Goal: Task Accomplishment & Management: Manage account settings

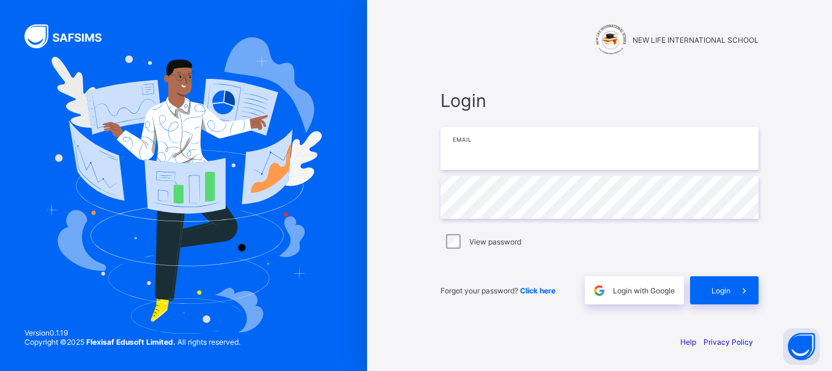
click at [498, 157] on input "email" at bounding box center [600, 148] width 318 height 43
type input "*"
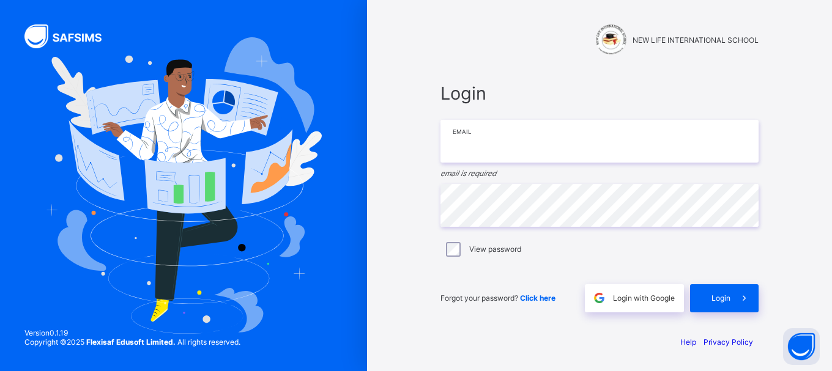
type input "**********"
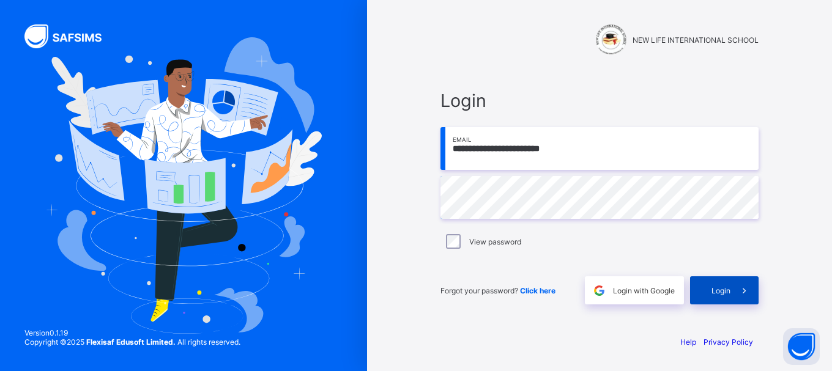
click at [721, 291] on span "Login" at bounding box center [721, 290] width 19 height 9
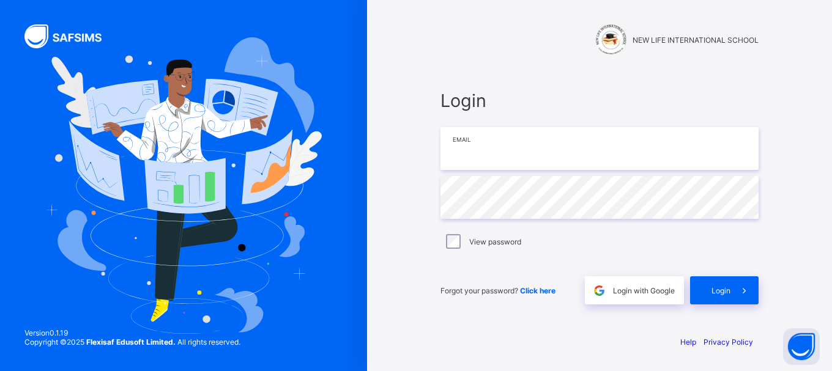
click at [504, 158] on input "email" at bounding box center [600, 148] width 318 height 43
type input "**********"
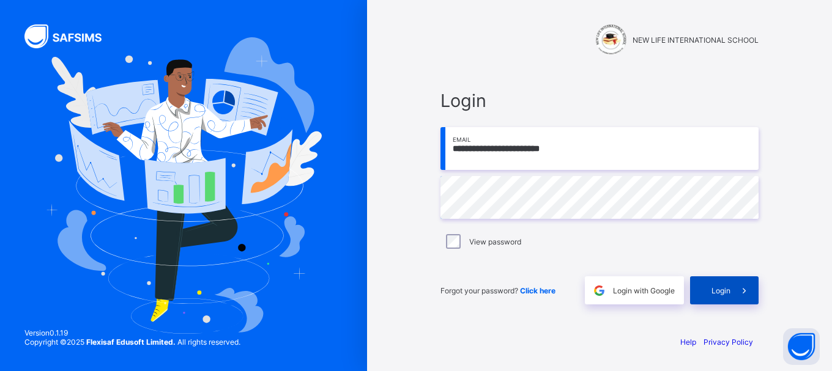
click at [734, 293] on span at bounding box center [745, 291] width 28 height 28
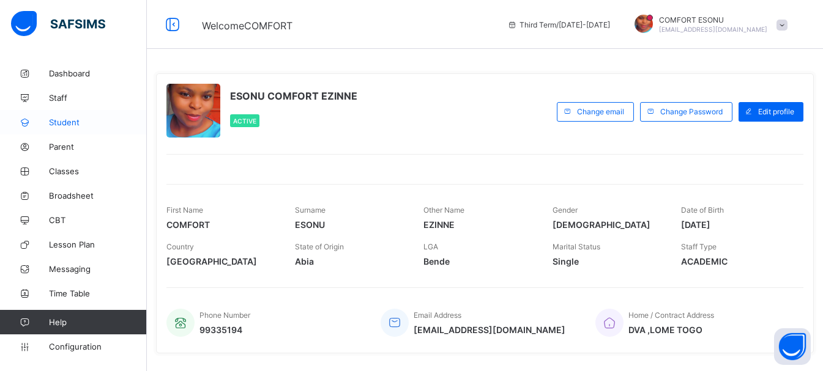
click at [60, 126] on span "Student" at bounding box center [98, 123] width 98 height 10
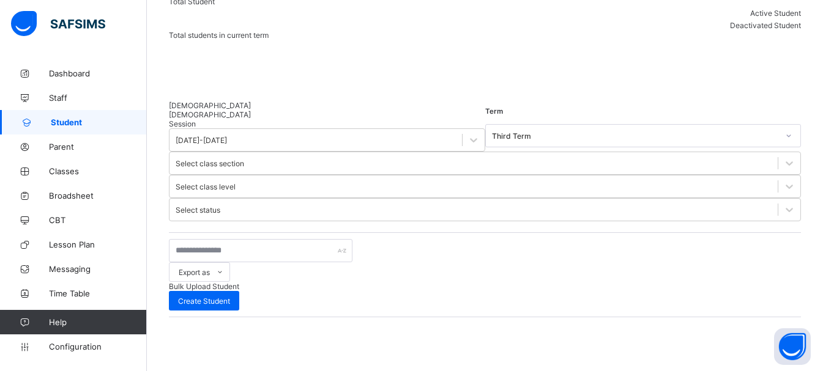
scroll to position [170, 0]
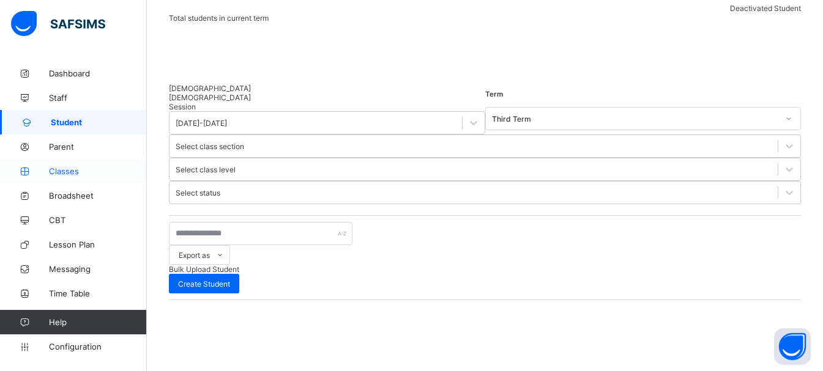
click at [64, 170] on span "Classes" at bounding box center [98, 171] width 98 height 10
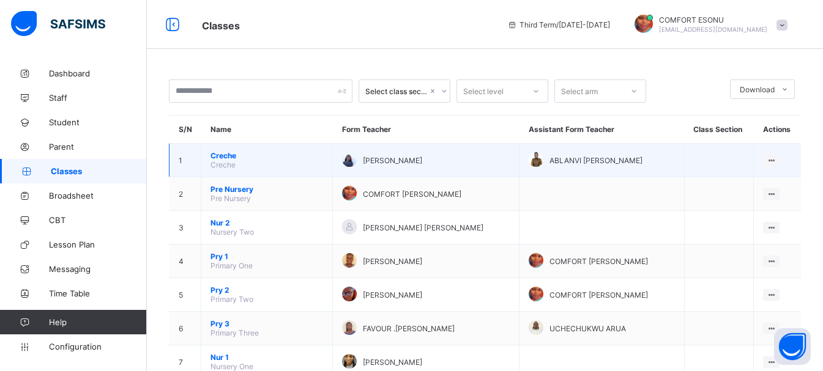
click at [227, 162] on span "Creche" at bounding box center [223, 164] width 25 height 9
click at [225, 156] on span "Creche" at bounding box center [267, 155] width 113 height 9
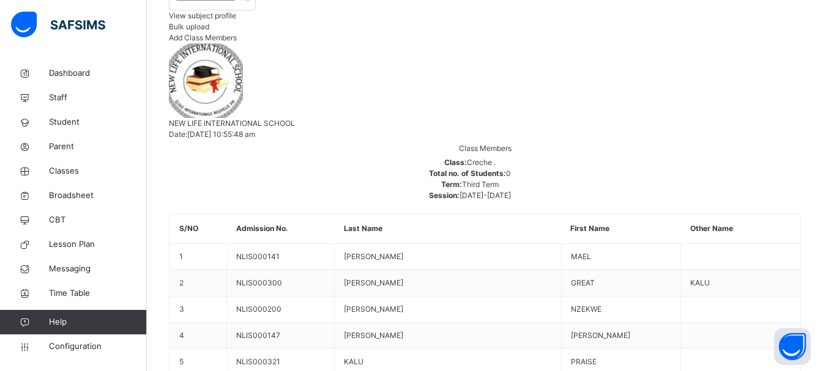
scroll to position [294, 0]
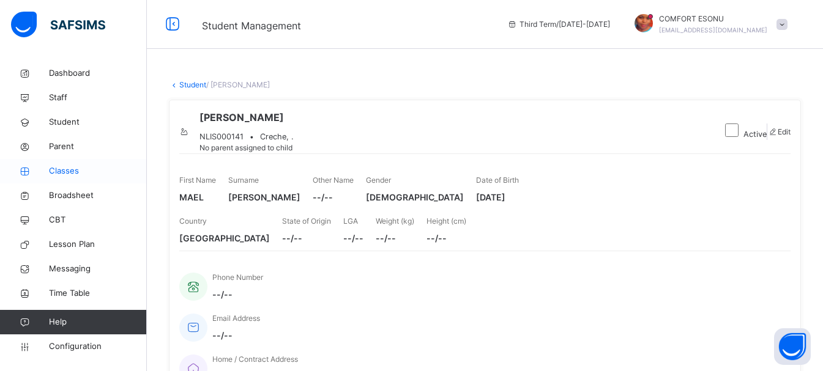
click at [69, 176] on span "Classes" at bounding box center [98, 171] width 98 height 12
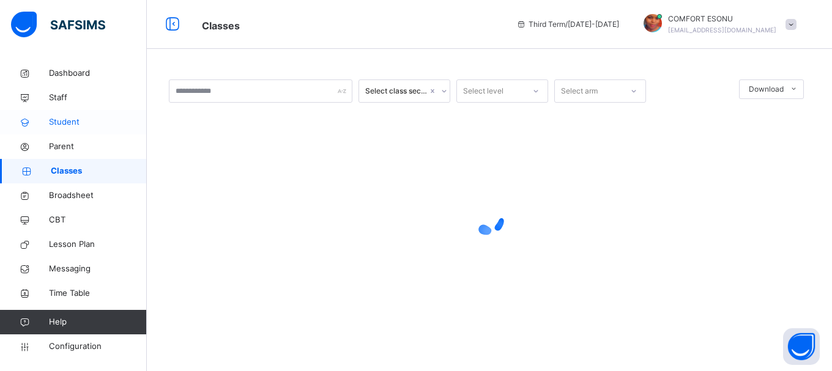
click at [65, 130] on link "Student" at bounding box center [73, 122] width 147 height 24
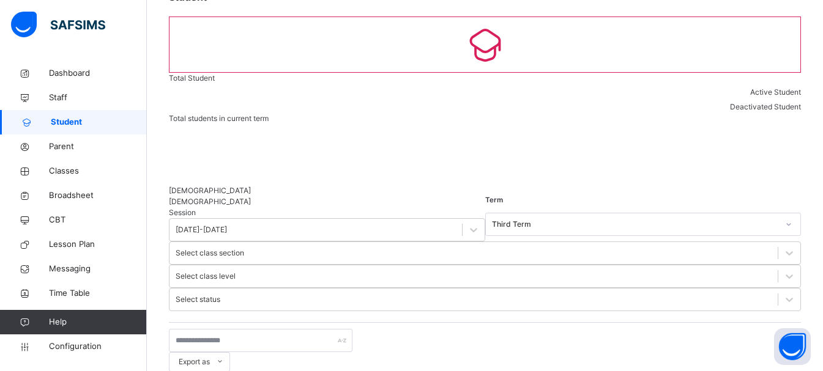
scroll to position [98, 0]
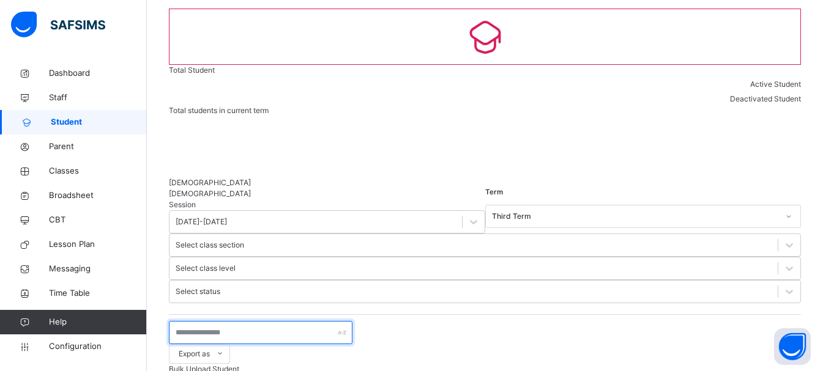
click at [244, 321] on input "text" at bounding box center [261, 332] width 184 height 23
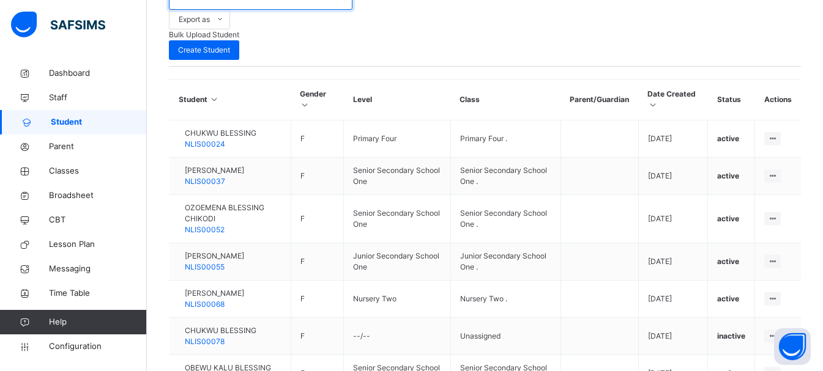
scroll to position [137, 0]
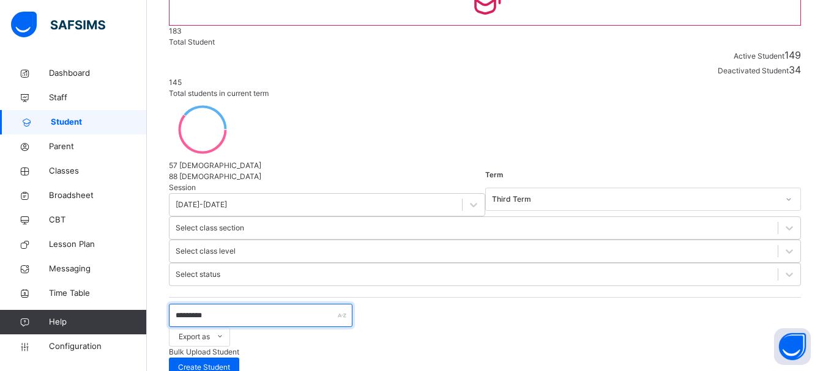
click at [315, 304] on input "********" at bounding box center [261, 315] width 184 height 23
type input "*"
click at [254, 304] on input "*********" at bounding box center [261, 315] width 184 height 23
type input "*********"
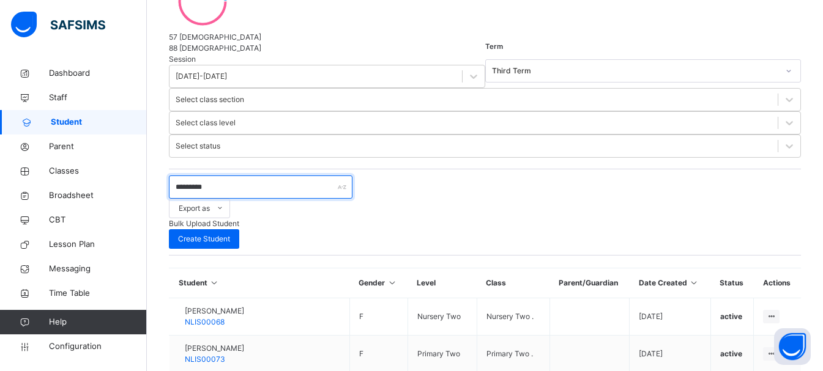
scroll to position [284, 0]
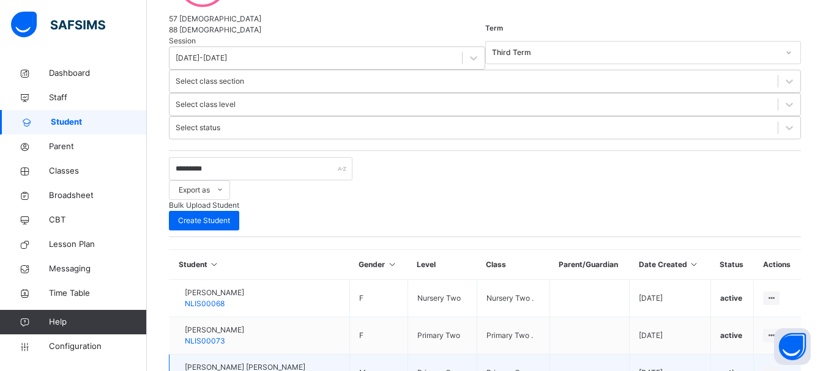
select select "**"
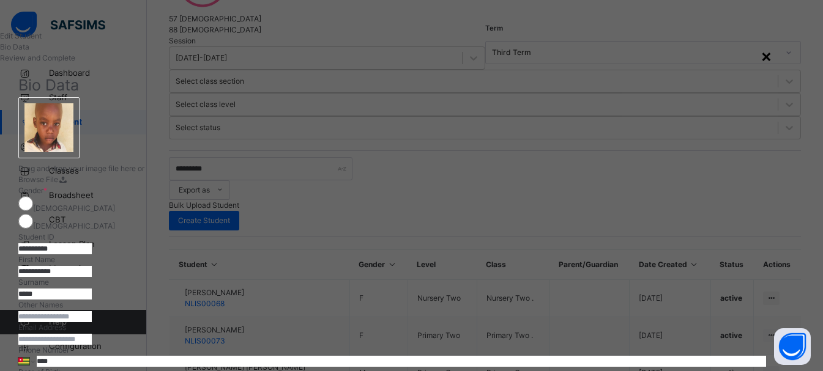
click at [772, 54] on div "×" at bounding box center [767, 56] width 12 height 26
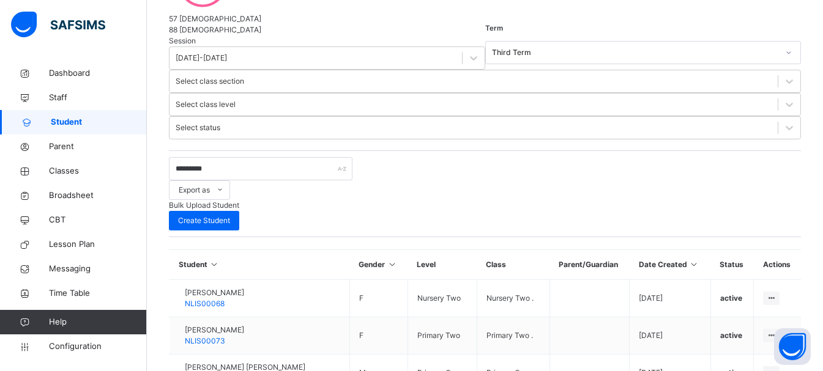
select select "**"
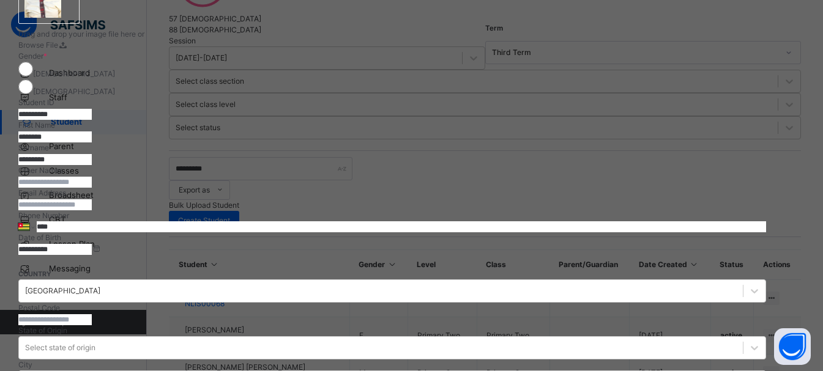
scroll to position [143, 0]
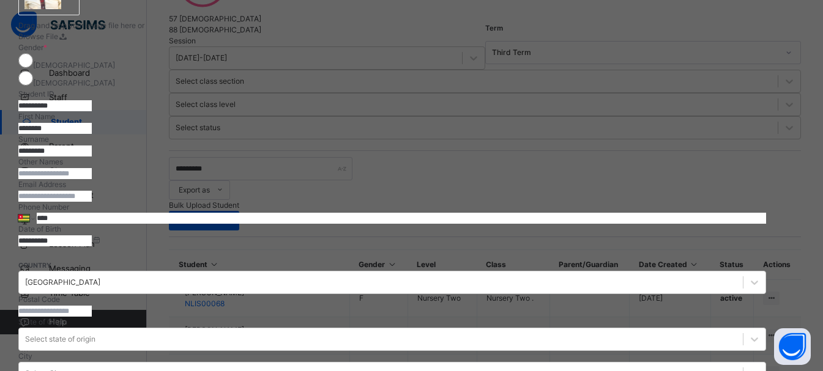
click at [92, 150] on input "*********" at bounding box center [54, 151] width 73 height 11
type input "*"
type input "******"
click at [92, 179] on input "text" at bounding box center [54, 173] width 73 height 11
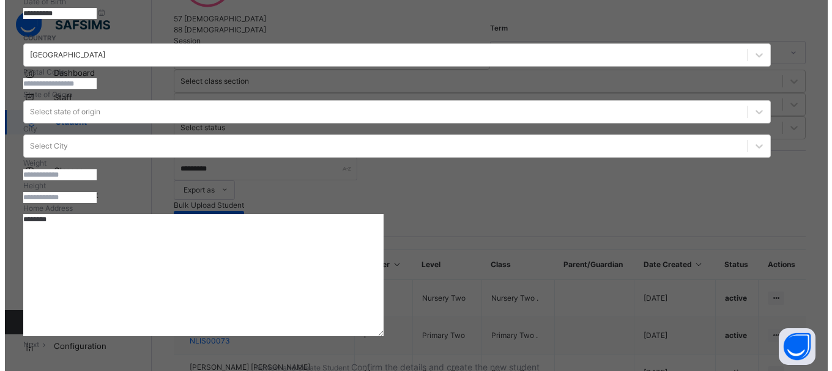
scroll to position [477, 0]
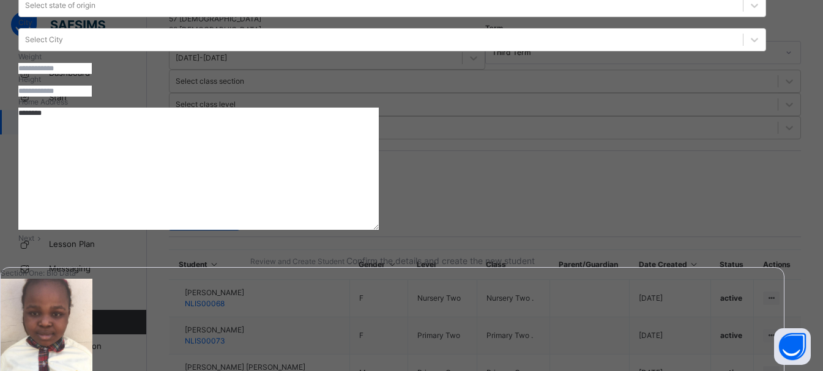
type input "*******"
click at [34, 243] on span "Next" at bounding box center [26, 238] width 16 height 9
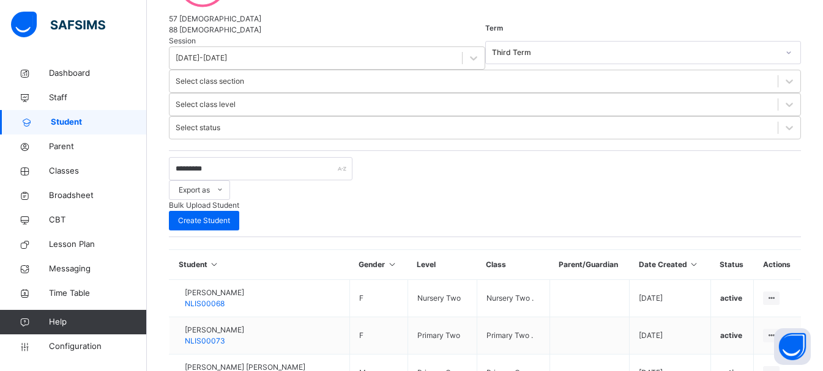
select select "**"
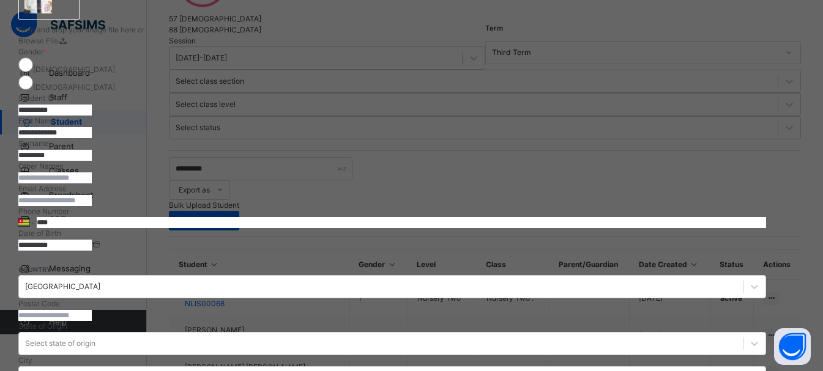
scroll to position [146, 0]
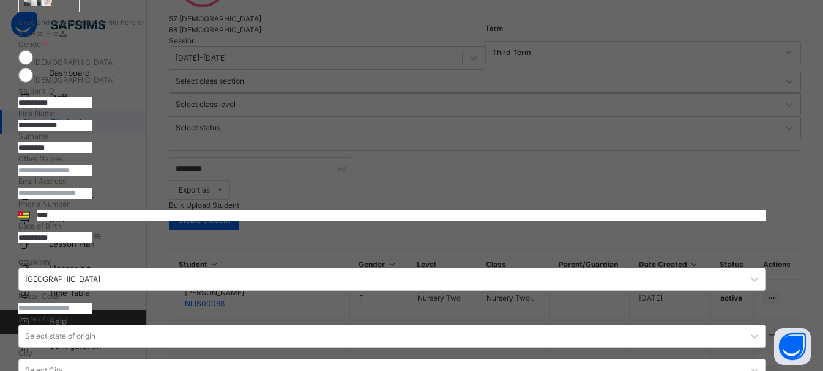
click at [92, 152] on input "*********" at bounding box center [54, 148] width 73 height 11
type input "*"
type input "******"
click at [92, 176] on input "text" at bounding box center [54, 170] width 73 height 11
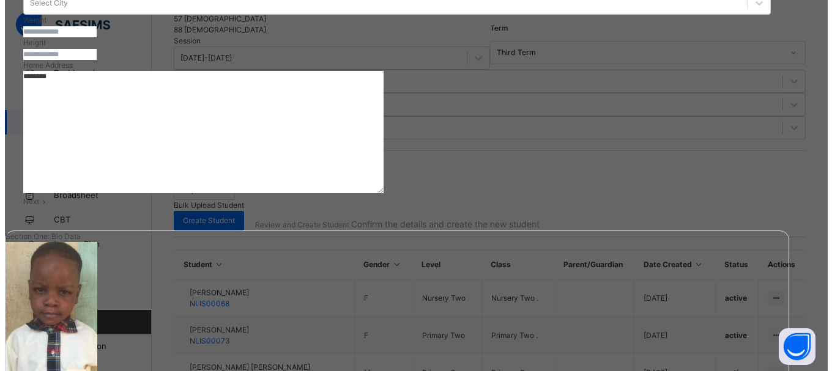
scroll to position [517, 0]
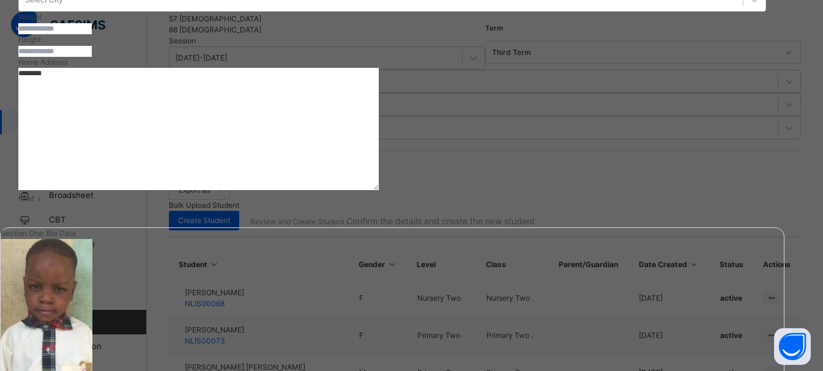
type input "*******"
click at [45, 203] on span at bounding box center [39, 198] width 10 height 9
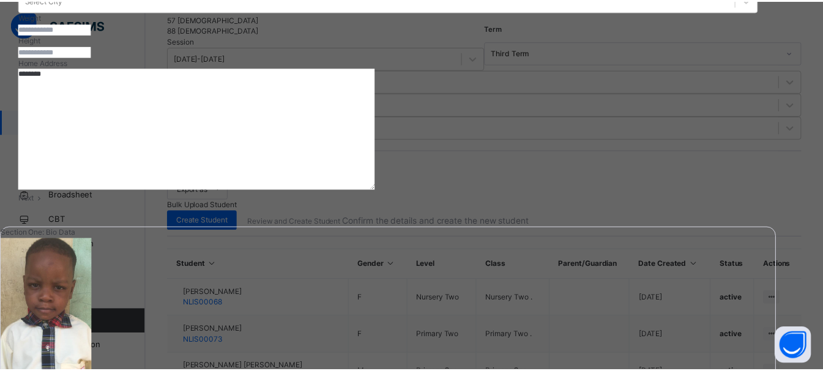
scroll to position [302, 0]
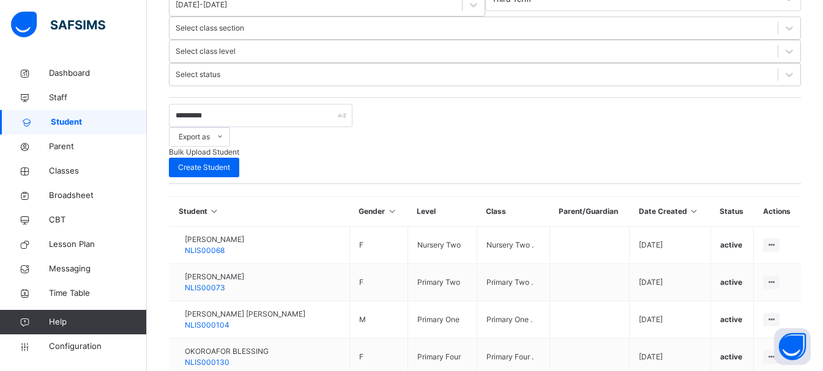
scroll to position [346, 0]
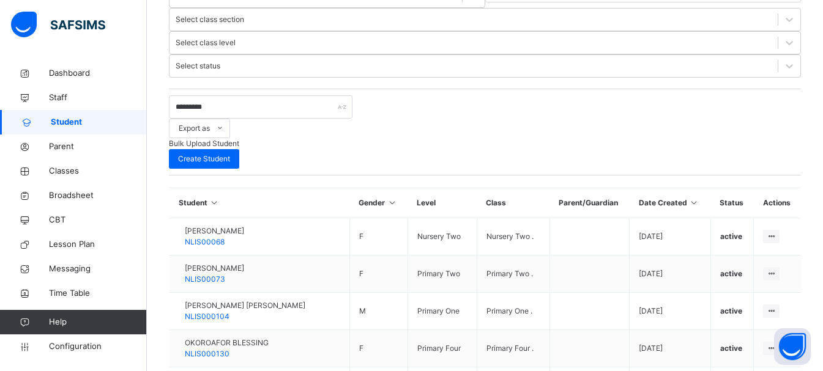
select select "**"
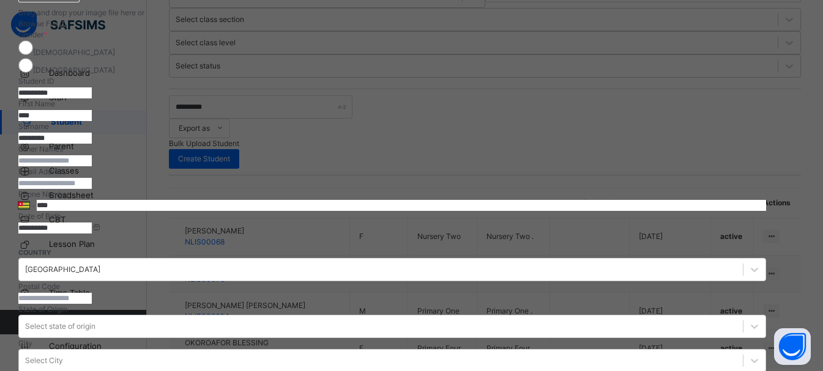
scroll to position [159, 0]
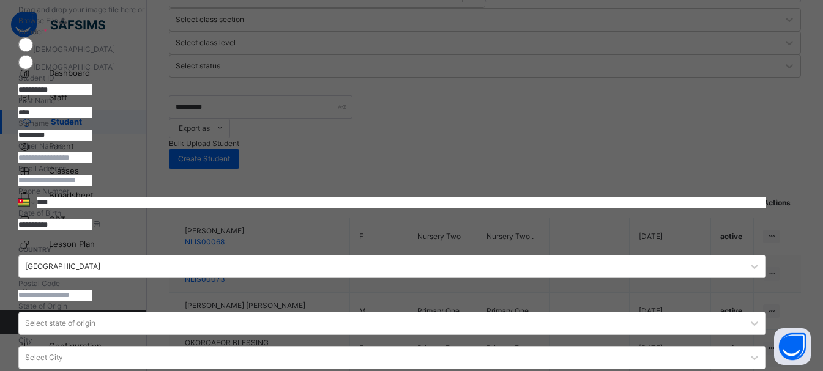
click at [92, 118] on input "****" at bounding box center [54, 112] width 73 height 11
type input "******"
click at [92, 134] on input "*********" at bounding box center [54, 135] width 73 height 11
type input "*"
type input "******"
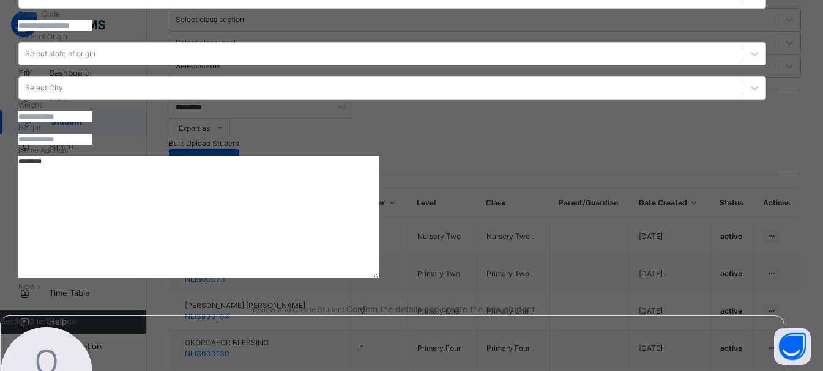
scroll to position [520, 0]
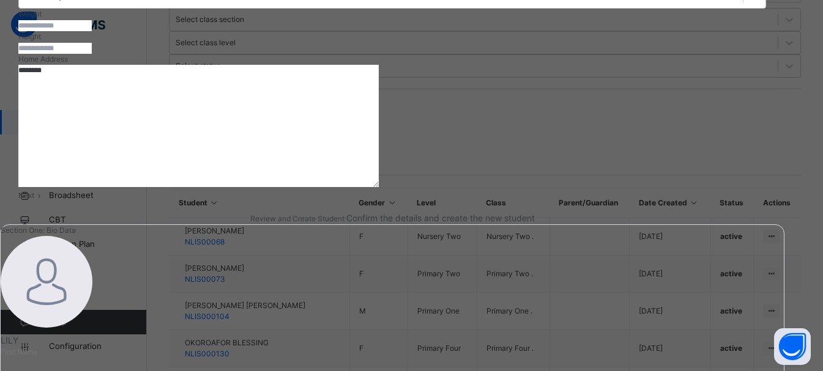
click at [45, 200] on icon at bounding box center [39, 195] width 10 height 9
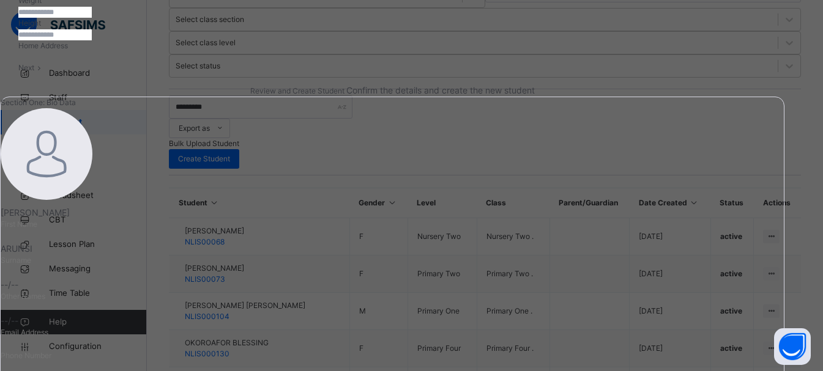
scroll to position [302, 0]
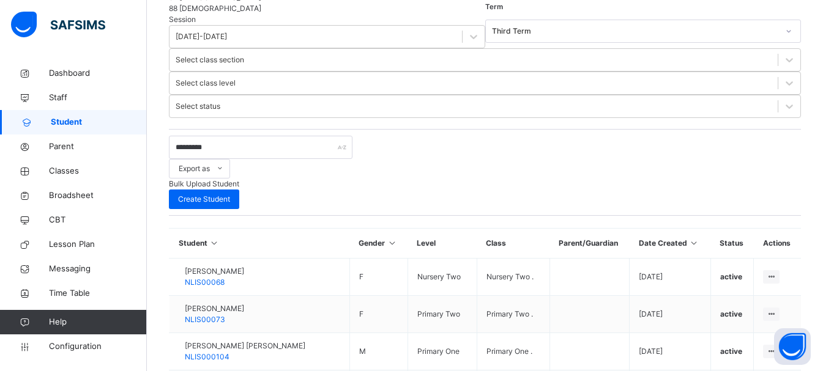
scroll to position [330, 0]
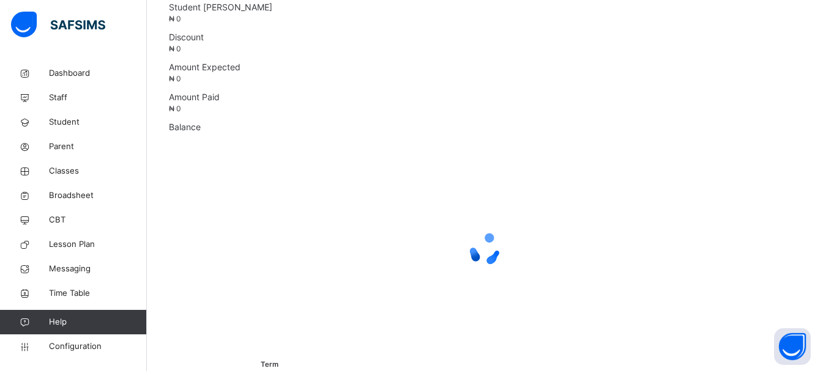
click at [775, 255] on div at bounding box center [485, 249] width 632 height 233
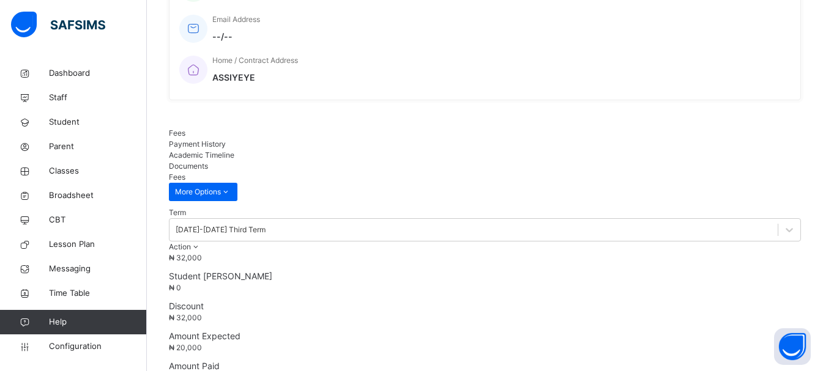
scroll to position [330, 0]
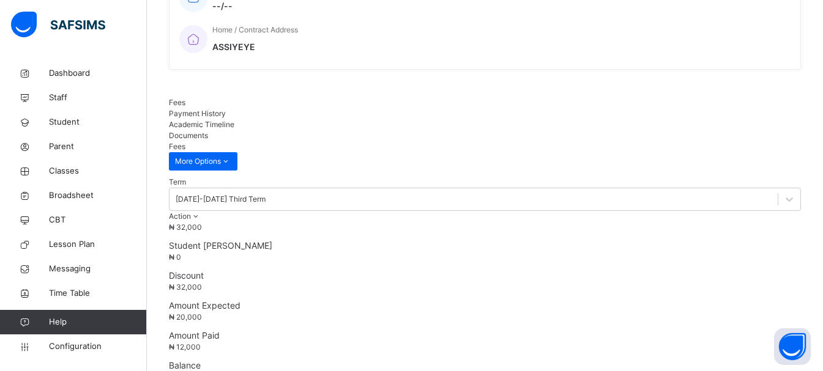
click at [70, 122] on span "Student" at bounding box center [98, 122] width 98 height 12
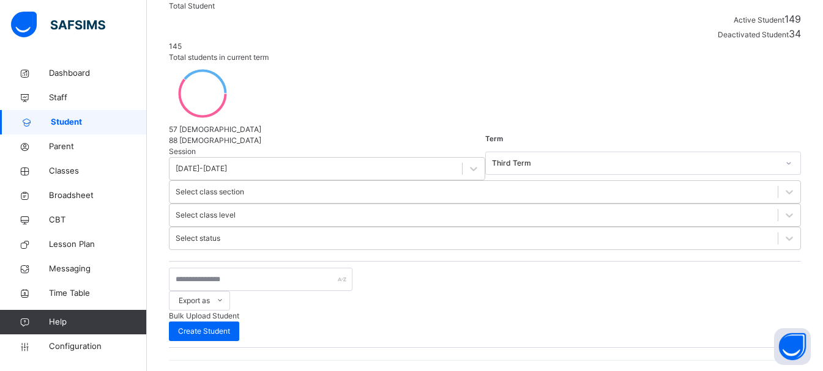
scroll to position [330, 0]
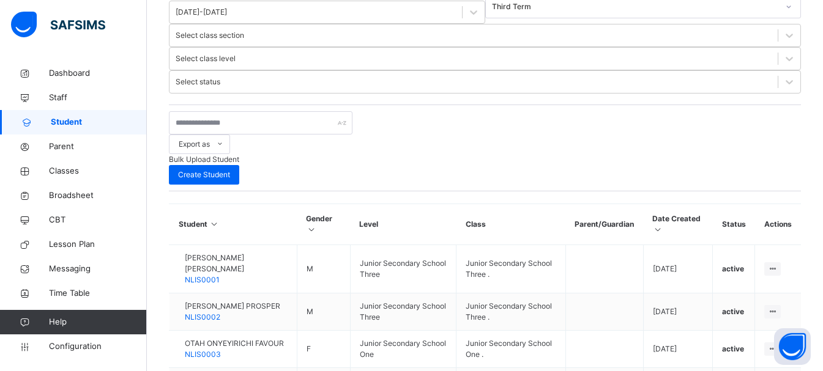
click at [70, 122] on span "Student" at bounding box center [99, 122] width 96 height 12
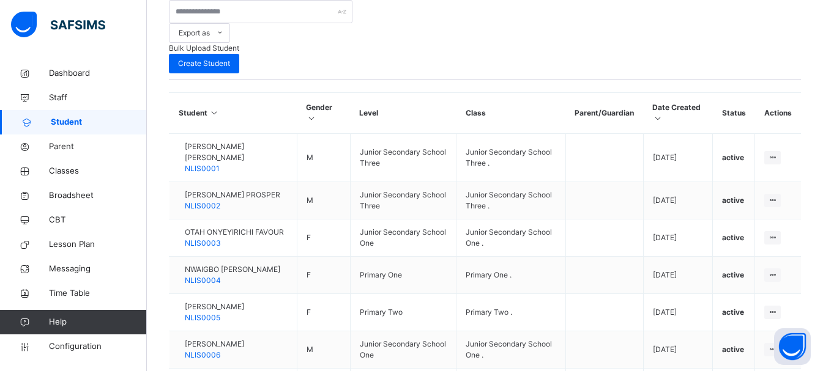
scroll to position [446, 0]
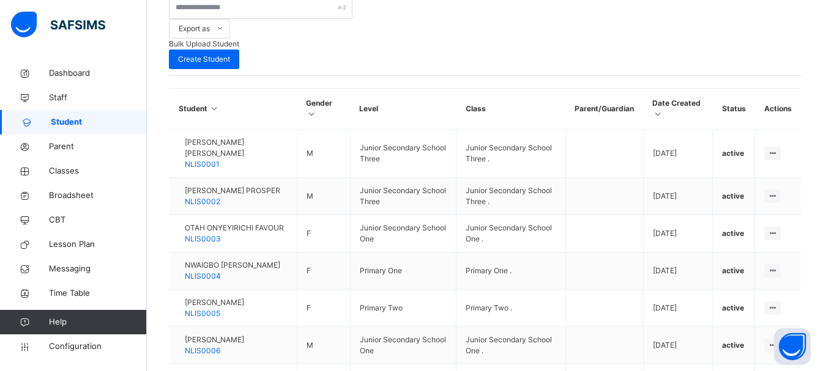
select select "**"
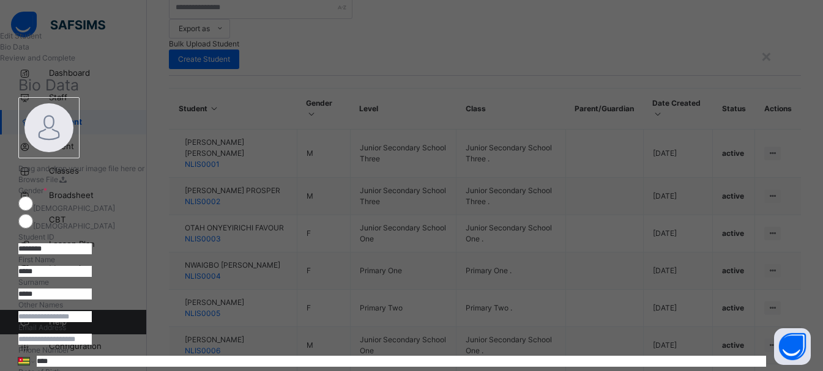
click at [58, 184] on span "Browse File" at bounding box center [38, 179] width 40 height 9
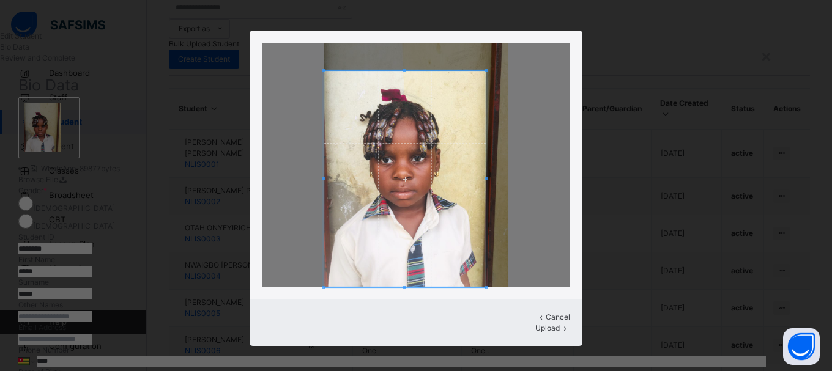
click at [485, 72] on span at bounding box center [486, 70] width 3 height 3
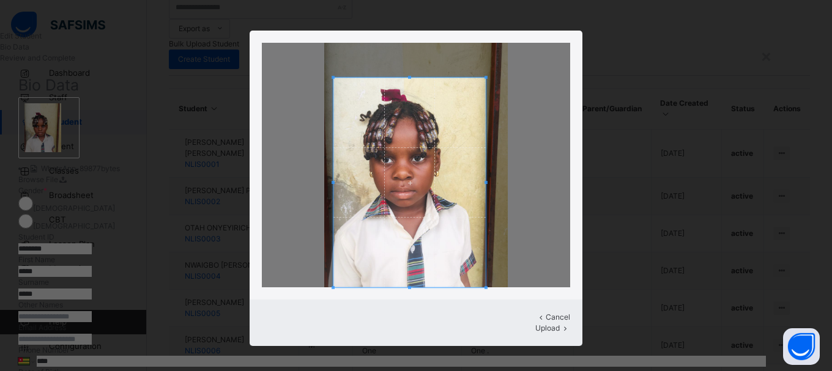
click at [332, 77] on span at bounding box center [333, 77] width 3 height 3
click at [408, 89] on span at bounding box center [409, 88] width 3 height 3
click at [541, 324] on span "Upload" at bounding box center [547, 328] width 24 height 9
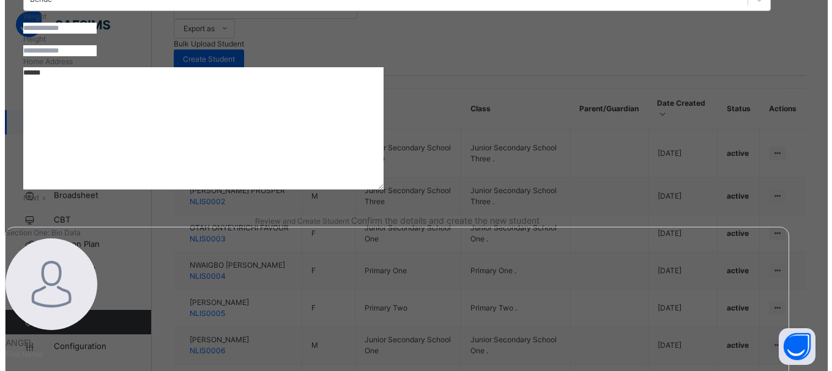
scroll to position [514, 0]
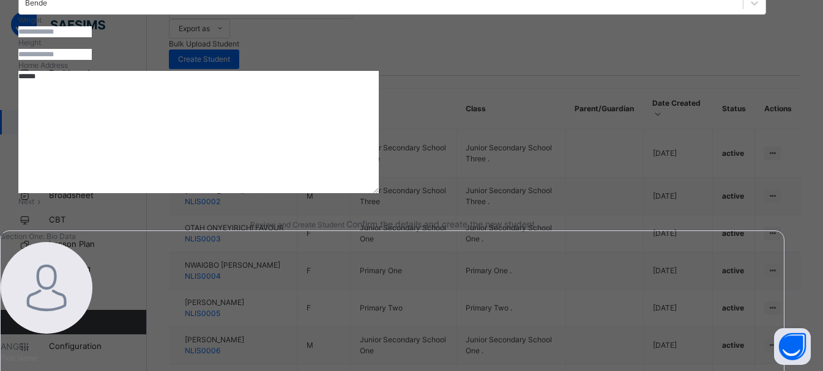
click at [45, 206] on span at bounding box center [39, 201] width 10 height 9
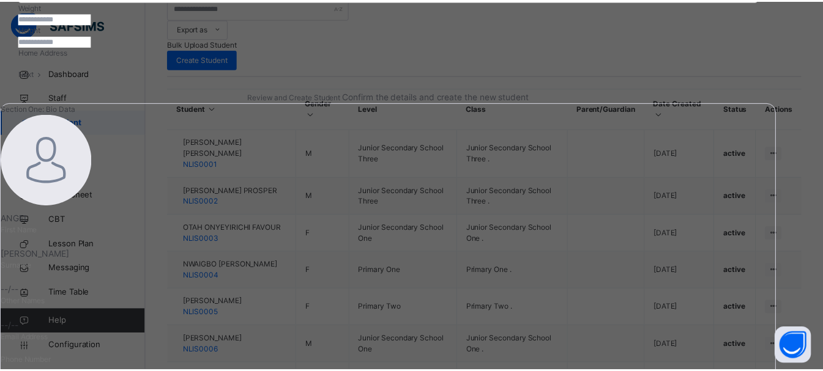
scroll to position [302, 0]
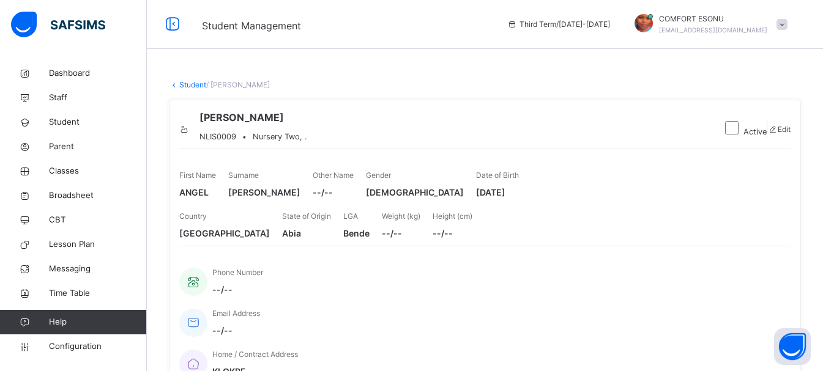
click at [190, 125] on icon at bounding box center [184, 129] width 10 height 9
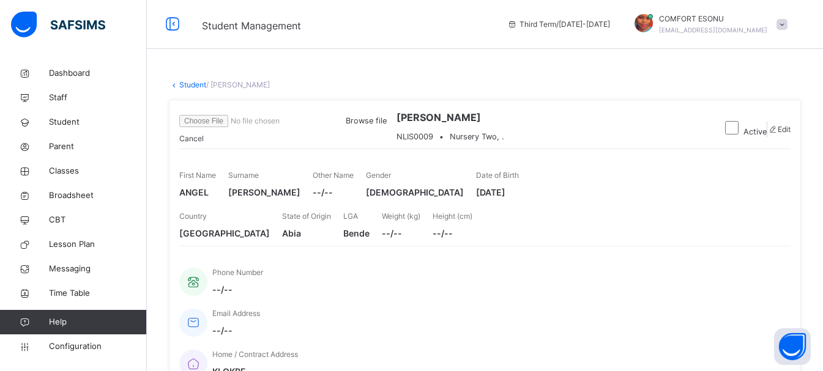
click at [778, 134] on span "Edit" at bounding box center [784, 129] width 13 height 9
select select "**"
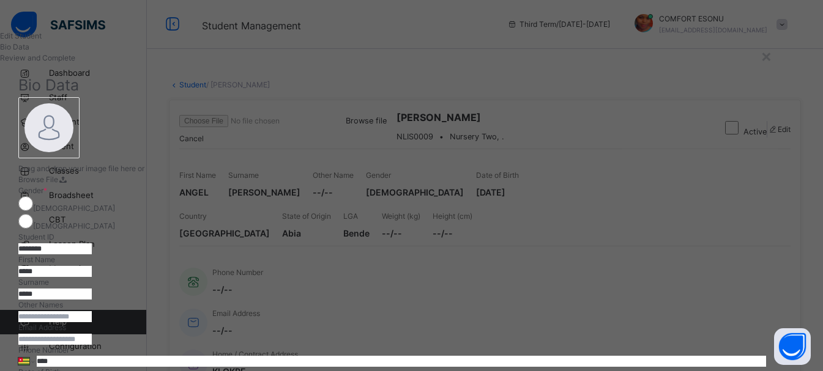
click at [69, 184] on icon at bounding box center [63, 179] width 10 height 9
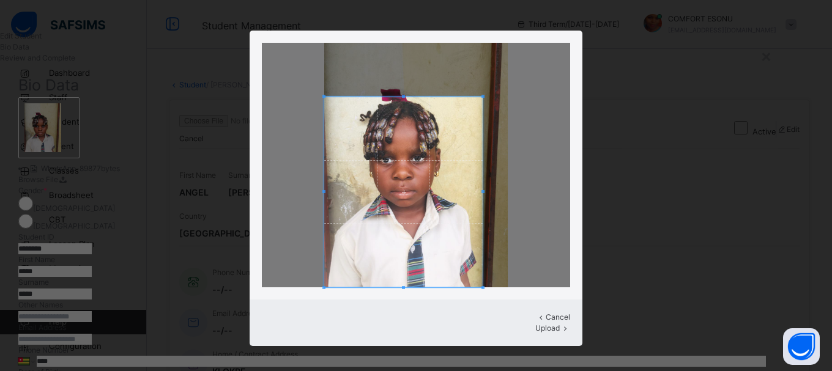
click at [482, 95] on span at bounding box center [483, 96] width 3 height 3
click at [535, 324] on span "Upload" at bounding box center [547, 328] width 24 height 9
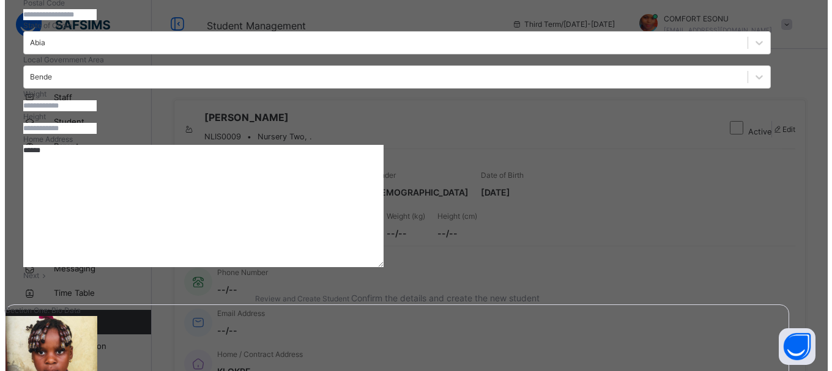
scroll to position [567, 0]
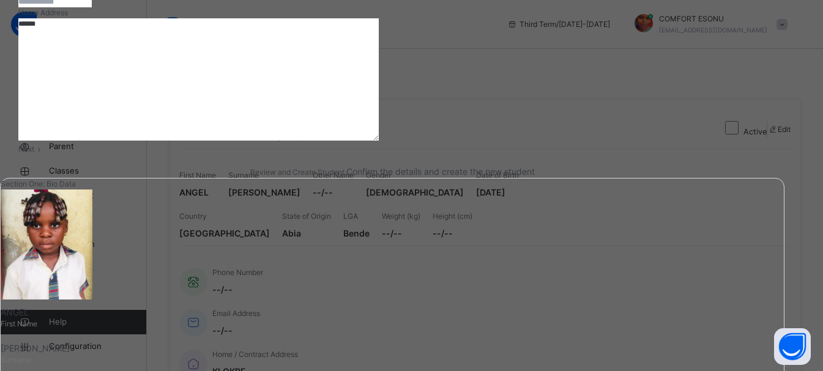
click at [34, 154] on span "Next" at bounding box center [26, 148] width 16 height 9
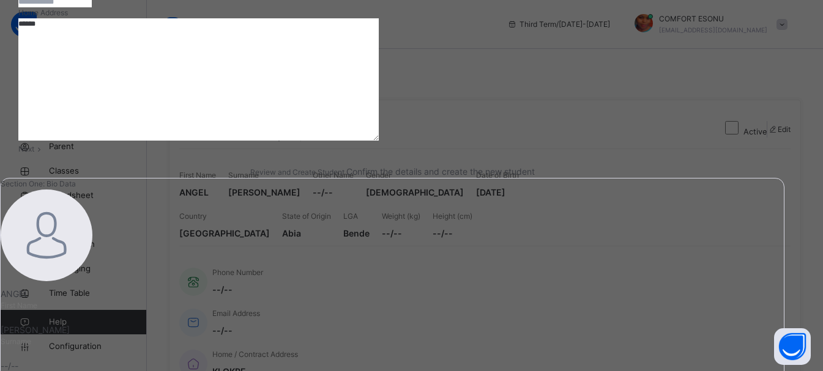
scroll to position [302, 0]
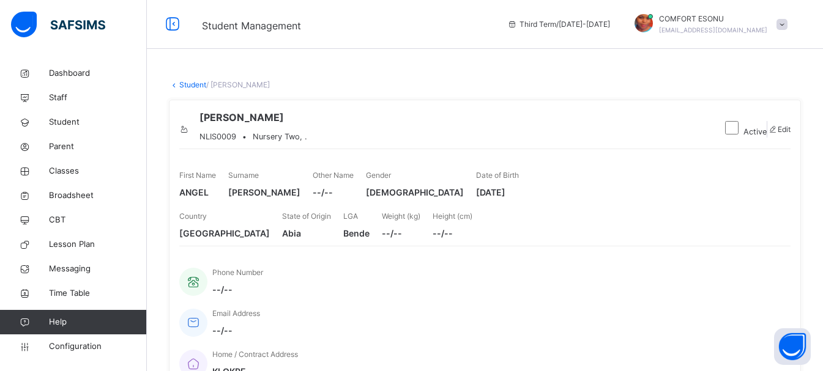
click at [788, 28] on span at bounding box center [782, 24] width 11 height 11
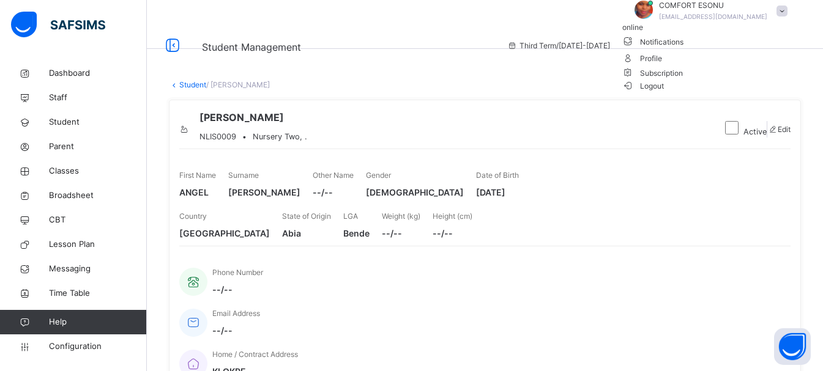
click at [788, 17] on span at bounding box center [782, 11] width 11 height 11
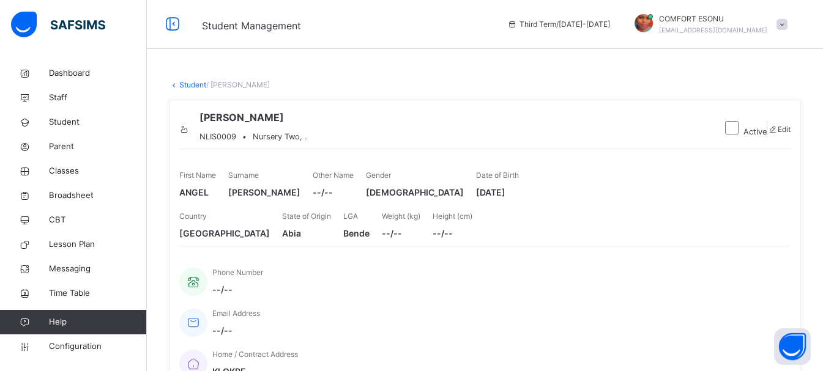
click at [633, 195] on div "First Name ANGEL Surname JAMES Other Name --/-- Gender FEMALE Date of Birth 202…" at bounding box center [484, 197] width 611 height 97
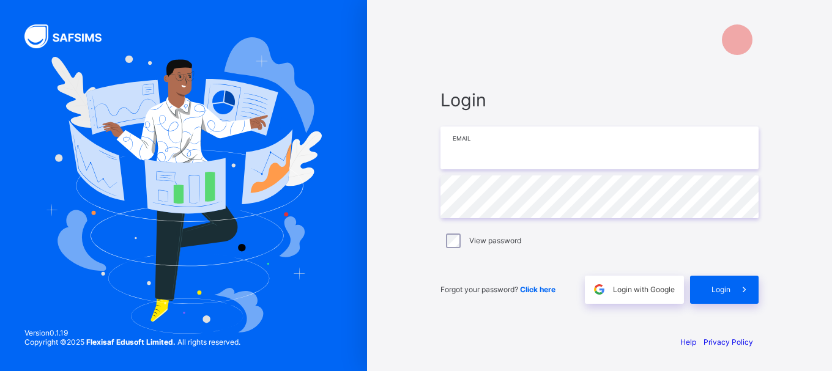
type input "**********"
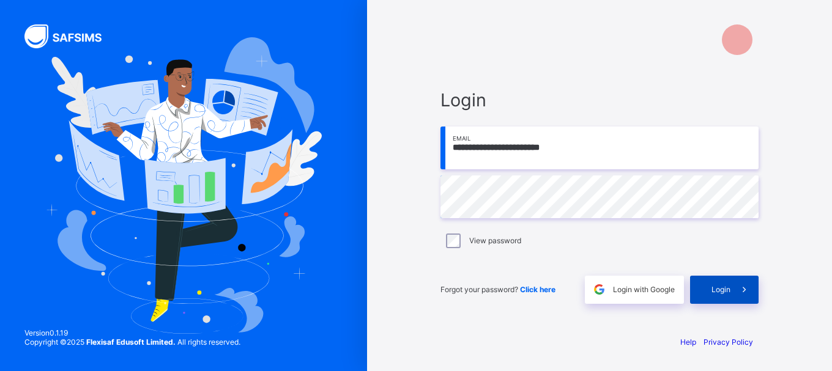
click at [724, 291] on span "Login" at bounding box center [721, 289] width 19 height 9
click at [741, 296] on div "Login" at bounding box center [724, 290] width 69 height 28
click at [765, 293] on div "**********" at bounding box center [599, 196] width 343 height 258
click at [726, 282] on div "Login" at bounding box center [724, 290] width 69 height 28
click at [726, 281] on div "Login" at bounding box center [724, 290] width 69 height 28
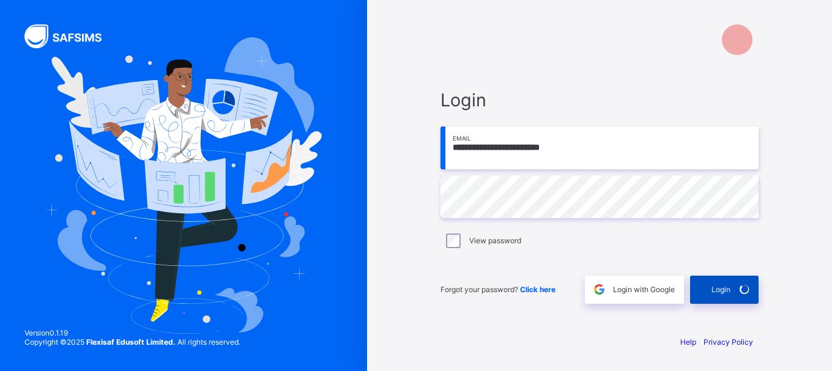
click at [726, 281] on div "Login" at bounding box center [724, 290] width 69 height 28
click at [630, 128] on input "**********" at bounding box center [600, 148] width 318 height 43
click at [720, 283] on div "Login" at bounding box center [724, 290] width 69 height 28
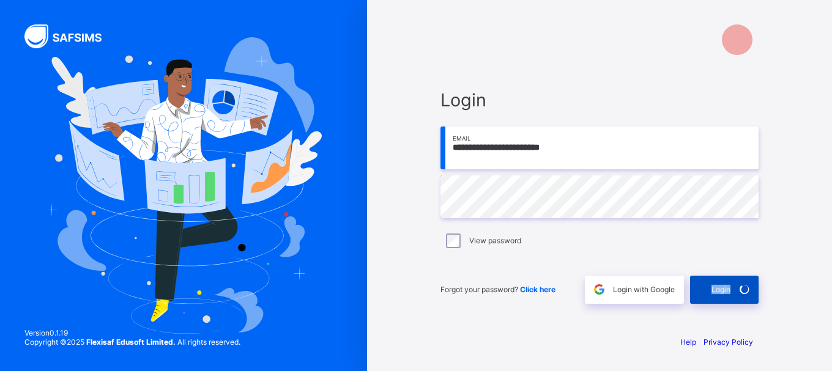
click at [720, 283] on div "Login" at bounding box center [724, 290] width 69 height 28
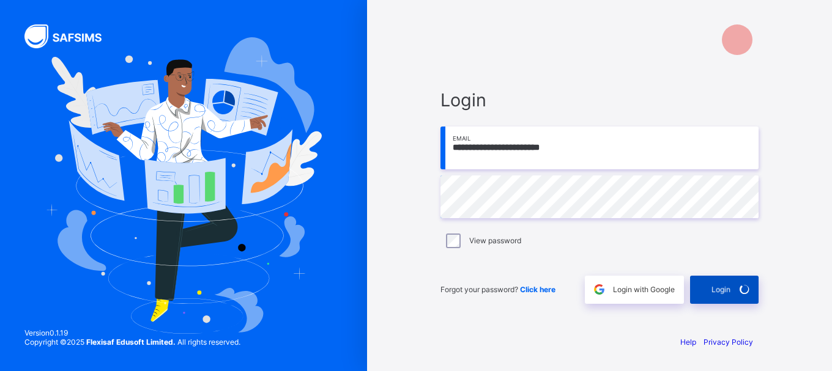
click at [720, 283] on div "Login" at bounding box center [724, 290] width 69 height 28
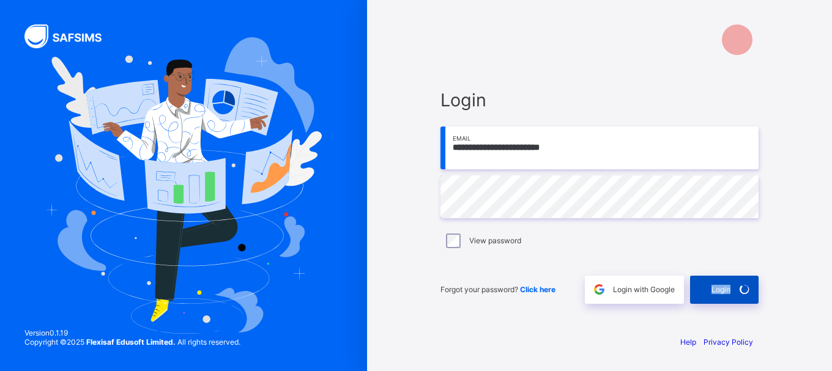
click at [720, 283] on div "Login" at bounding box center [724, 290] width 69 height 28
click at [757, 255] on div "**********" at bounding box center [600, 196] width 318 height 215
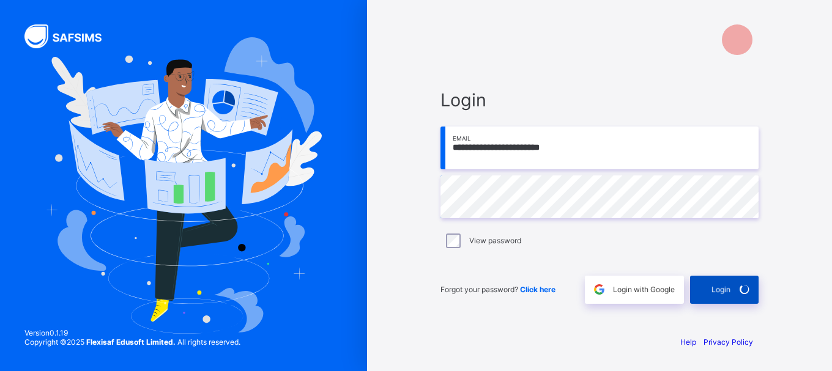
click at [732, 287] on div "Login" at bounding box center [724, 290] width 69 height 28
drag, startPoint x: 732, startPoint y: 287, endPoint x: 743, endPoint y: 286, distance: 11.0
click at [743, 286] on span at bounding box center [745, 290] width 28 height 28
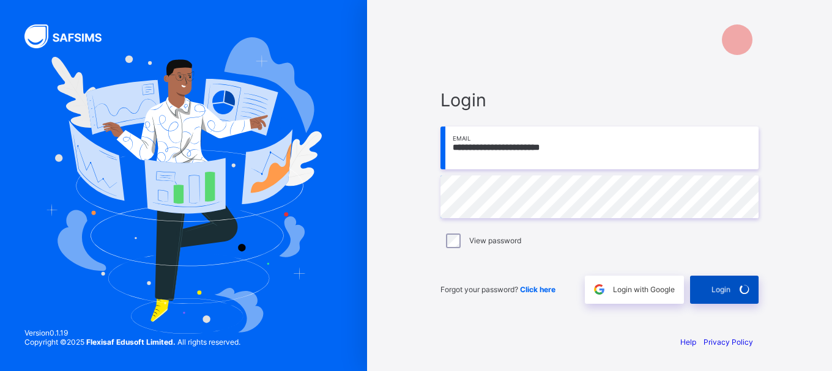
click at [744, 289] on icon at bounding box center [744, 289] width 13 height 12
click at [744, 289] on icon at bounding box center [744, 290] width 13 height 12
click at [744, 290] on icon at bounding box center [744, 290] width 13 height 12
click at [744, 290] on icon at bounding box center [744, 290] width 17 height 17
click at [744, 290] on icon at bounding box center [744, 290] width 13 height 12
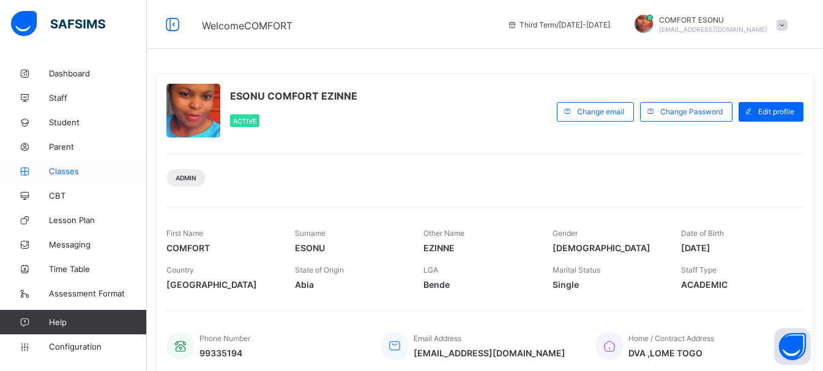
click at [72, 167] on span "Classes" at bounding box center [98, 171] width 98 height 10
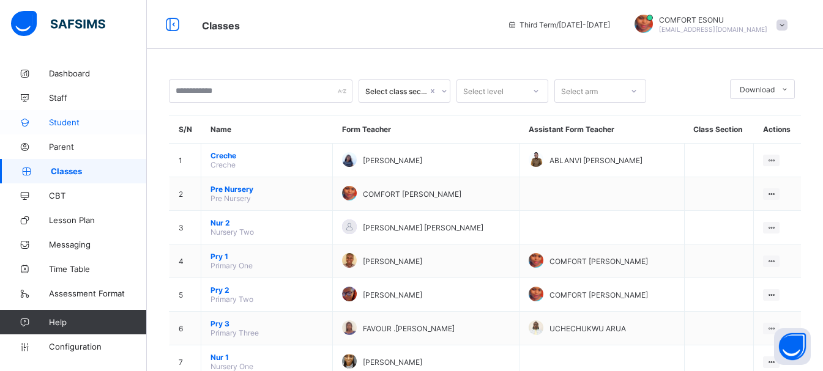
click at [65, 113] on link "Student" at bounding box center [73, 122] width 147 height 24
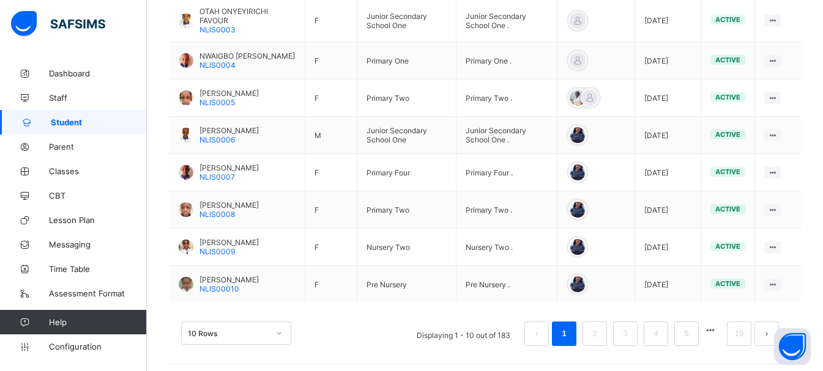
scroll to position [444, 0]
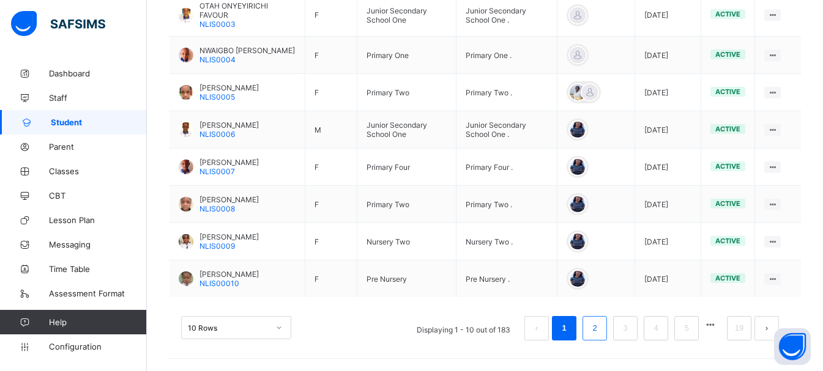
click at [600, 324] on link "2" at bounding box center [595, 329] width 12 height 16
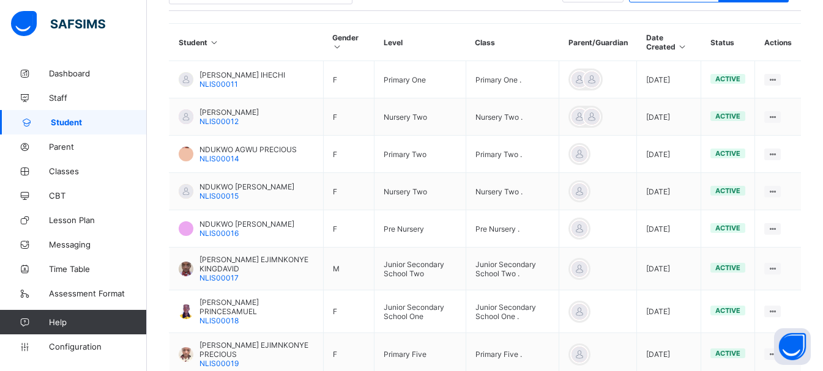
scroll to position [273, 0]
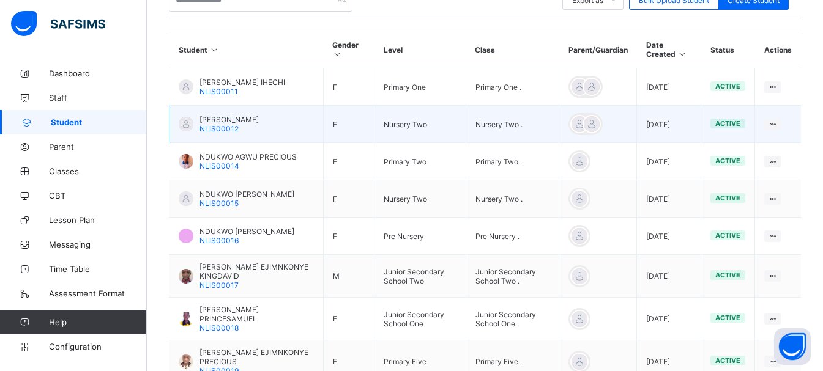
click at [203, 123] on span "[PERSON_NAME]" at bounding box center [229, 119] width 59 height 9
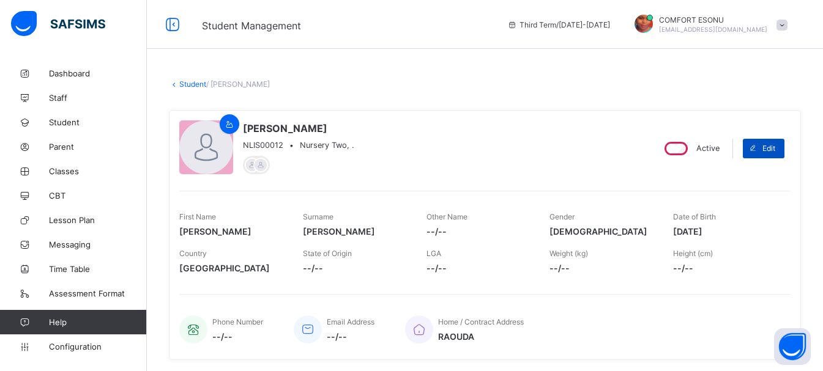
click at [785, 156] on div "Edit" at bounding box center [764, 149] width 42 height 20
select select "**"
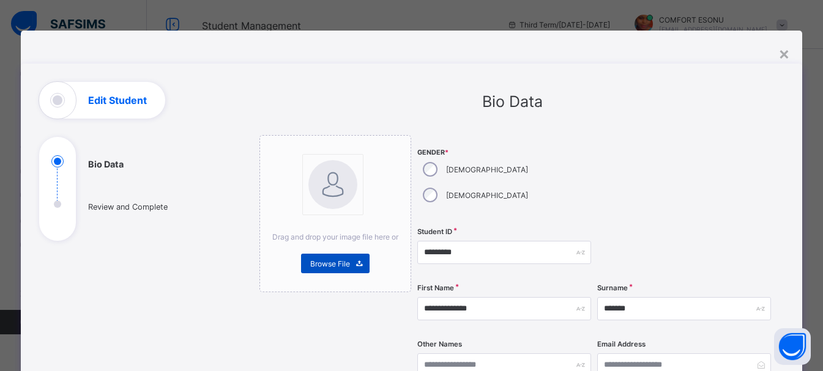
click at [318, 256] on div "Browse File" at bounding box center [335, 264] width 69 height 20
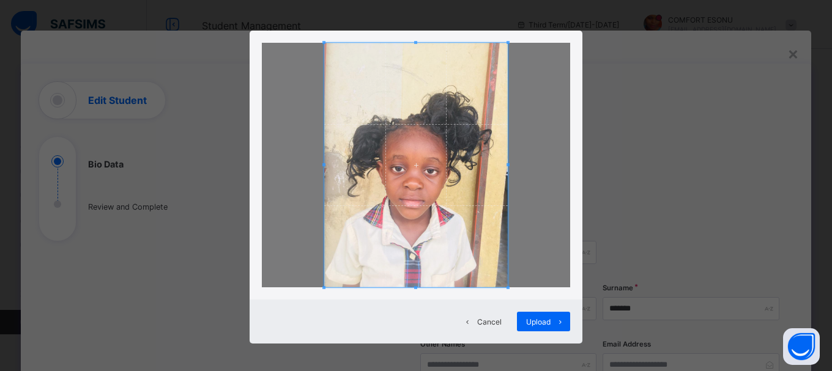
click at [504, 40] on div at bounding box center [416, 165] width 333 height 269
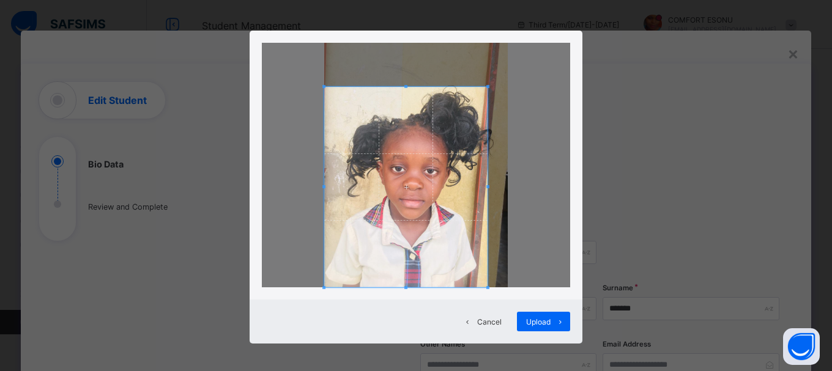
click at [487, 88] on span at bounding box center [488, 86] width 3 height 3
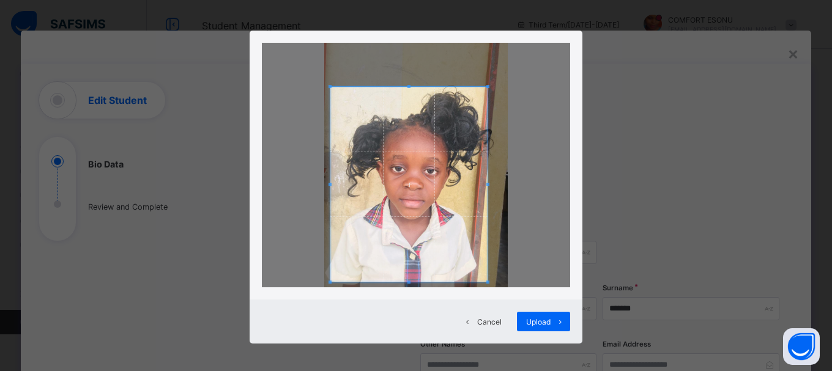
click at [329, 283] on span at bounding box center [330, 282] width 3 height 3
click at [540, 313] on div "Upload" at bounding box center [543, 322] width 53 height 20
click at [541, 340] on div "Other Names" at bounding box center [508, 365] width 177 height 50
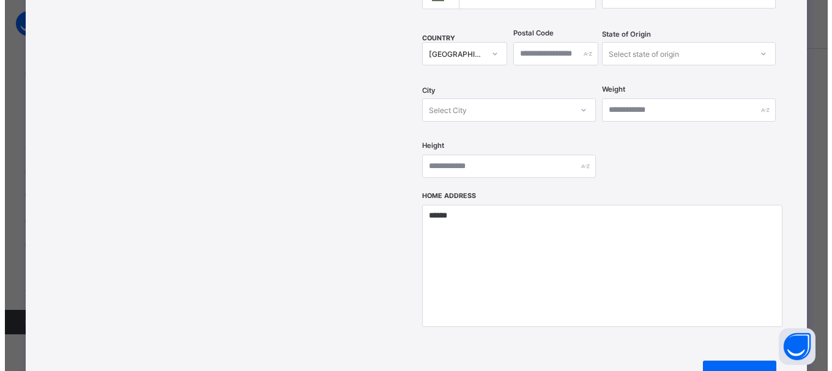
scroll to position [483, 0]
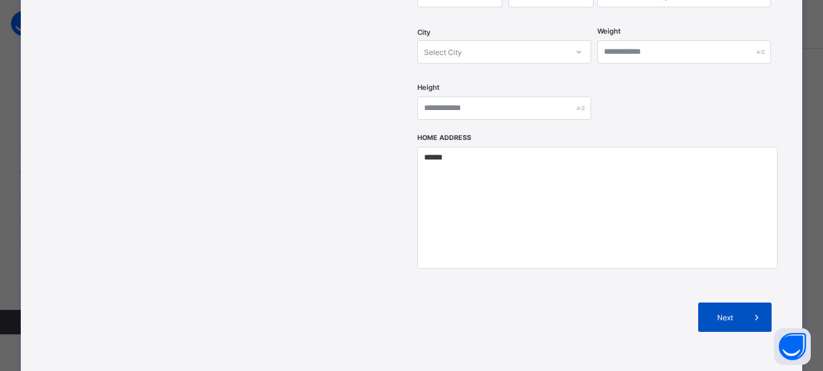
click at [718, 313] on span "Next" at bounding box center [724, 317] width 35 height 9
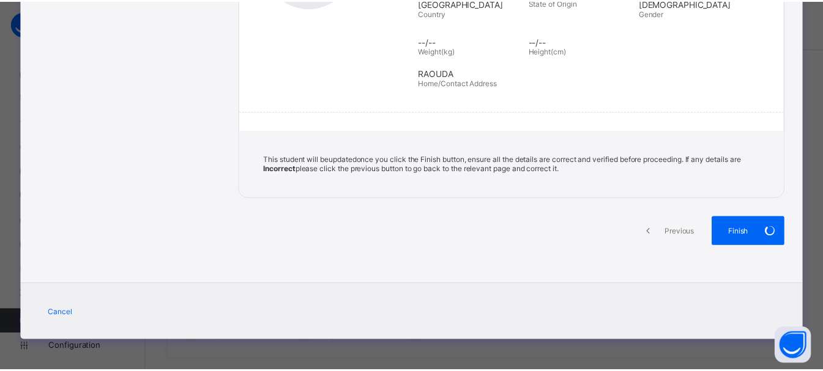
scroll to position [261, 0]
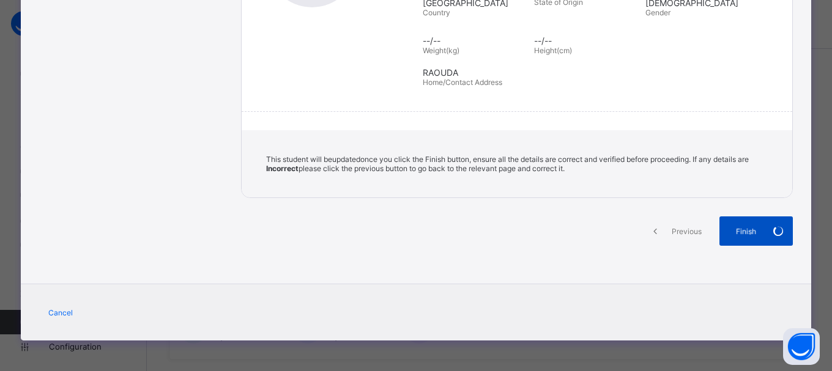
click at [776, 229] on icon at bounding box center [778, 231] width 18 height 18
click at [776, 229] on icon at bounding box center [778, 232] width 17 height 18
click at [776, 229] on icon at bounding box center [778, 231] width 17 height 17
click at [776, 229] on icon at bounding box center [778, 231] width 13 height 15
click at [776, 229] on icon at bounding box center [778, 231] width 18 height 18
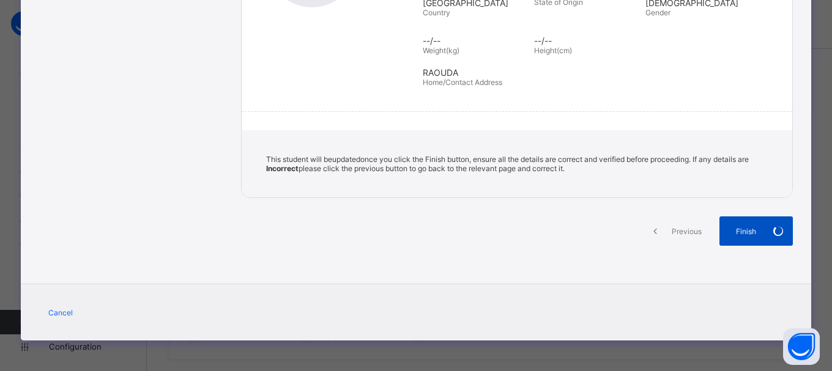
click at [776, 229] on icon at bounding box center [778, 232] width 17 height 18
click at [776, 229] on icon at bounding box center [778, 231] width 18 height 18
click at [776, 229] on icon at bounding box center [778, 230] width 14 height 15
click at [776, 229] on icon at bounding box center [778, 232] width 15 height 14
click at [776, 229] on div "Finish" at bounding box center [756, 231] width 73 height 29
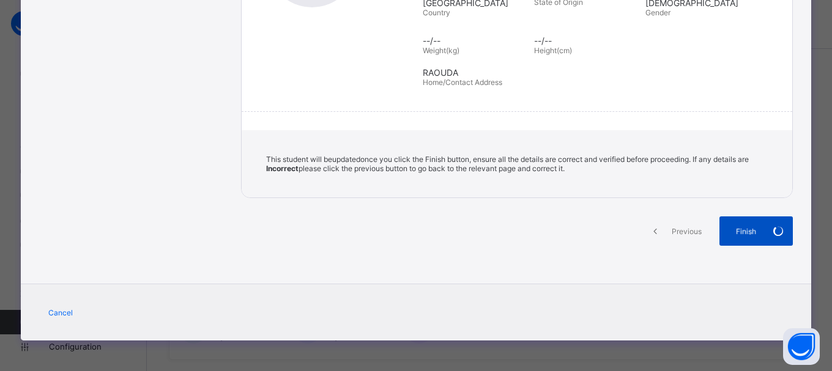
click at [776, 229] on div "Finish" at bounding box center [756, 231] width 73 height 29
click at [776, 229] on icon at bounding box center [778, 231] width 18 height 18
click at [776, 229] on icon at bounding box center [778, 231] width 17 height 18
click at [776, 229] on icon at bounding box center [779, 231] width 18 height 18
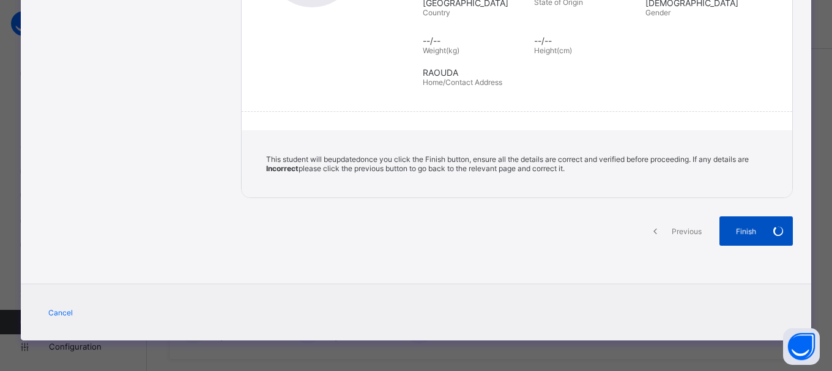
click at [776, 229] on icon at bounding box center [777, 231] width 15 height 17
click at [776, 229] on icon at bounding box center [777, 231] width 15 height 14
click at [776, 229] on icon at bounding box center [778, 231] width 13 height 12
click at [776, 229] on icon at bounding box center [778, 231] width 18 height 18
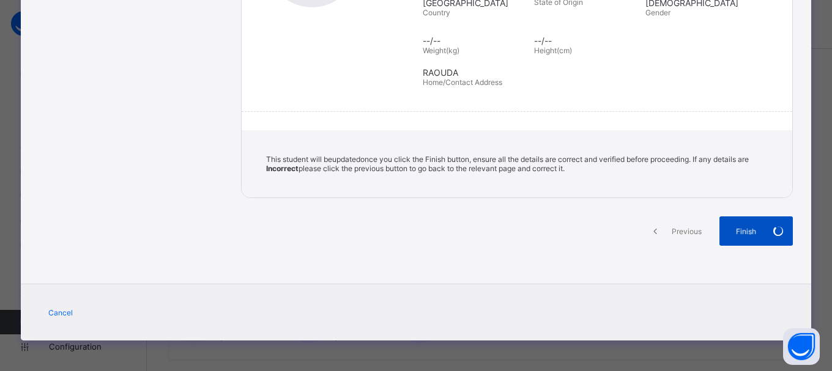
click at [776, 229] on icon at bounding box center [778, 231] width 17 height 17
click at [776, 229] on icon at bounding box center [778, 231] width 16 height 17
click at [776, 229] on div "Finish" at bounding box center [756, 231] width 73 height 29
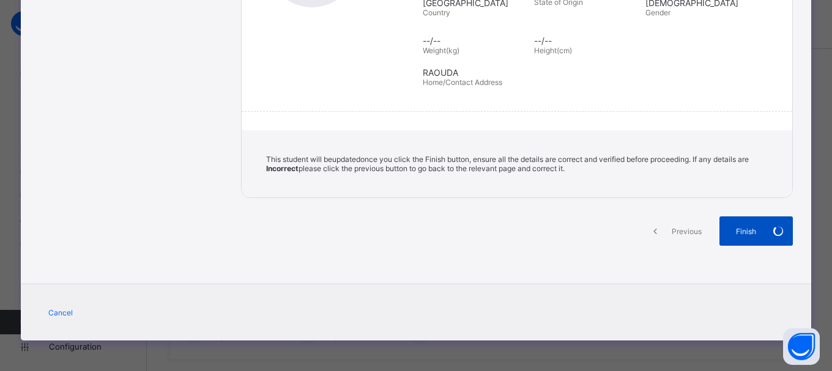
click at [776, 229] on div "Finish" at bounding box center [756, 231] width 73 height 29
click at [776, 229] on icon at bounding box center [778, 231] width 18 height 17
click at [776, 229] on icon at bounding box center [779, 231] width 18 height 18
click at [776, 229] on icon at bounding box center [778, 231] width 18 height 18
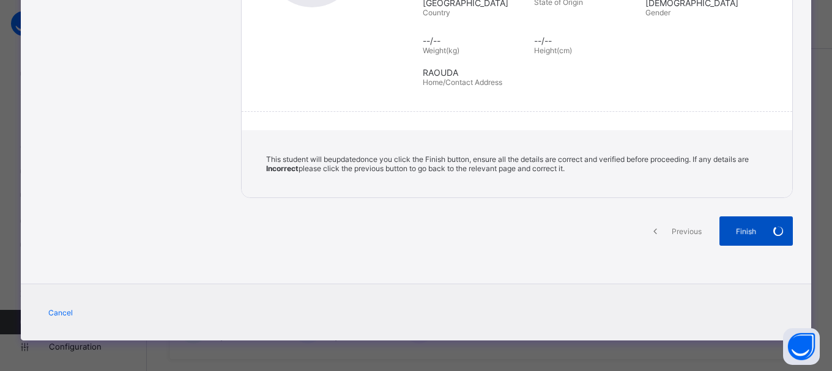
click at [788, 226] on span at bounding box center [778, 231] width 29 height 29
drag, startPoint x: 788, startPoint y: 226, endPoint x: 362, endPoint y: 265, distance: 427.7
click at [362, 265] on div "Previous Finish" at bounding box center [517, 242] width 552 height 51
click at [768, 241] on span at bounding box center [778, 231] width 29 height 29
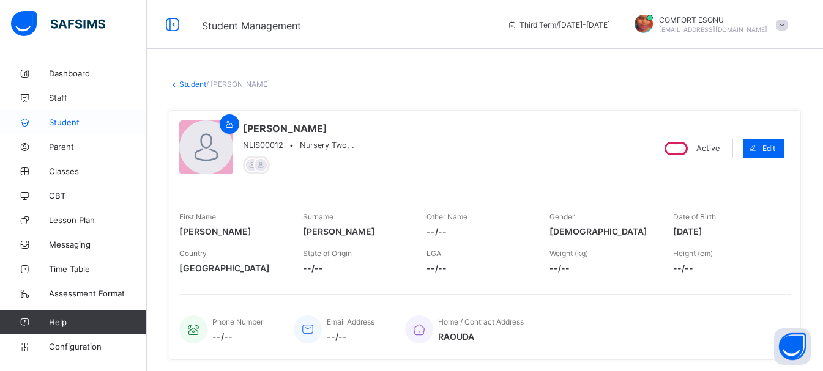
click at [58, 113] on link "Student" at bounding box center [73, 122] width 147 height 24
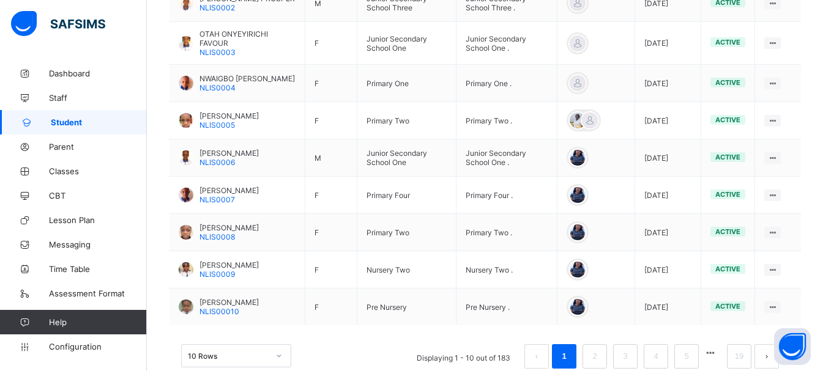
scroll to position [444, 0]
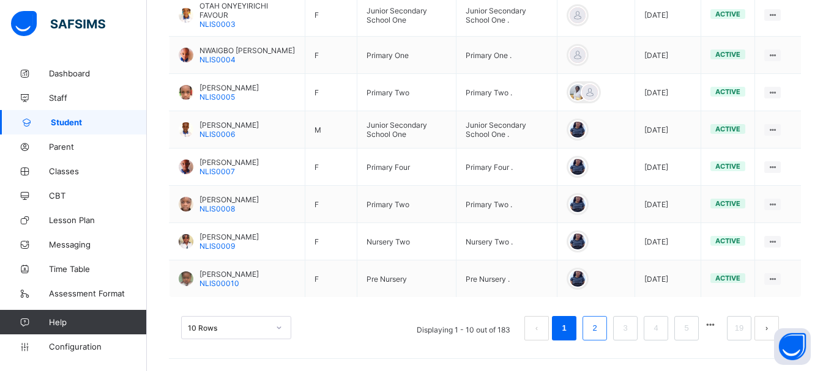
click at [600, 330] on link "2" at bounding box center [595, 329] width 12 height 16
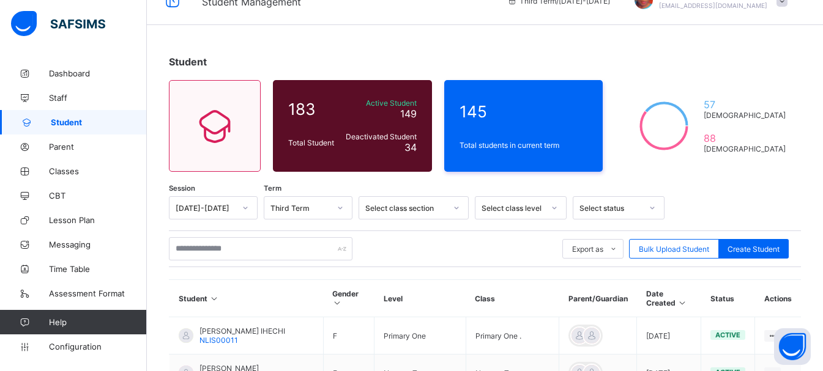
scroll to position [171, 0]
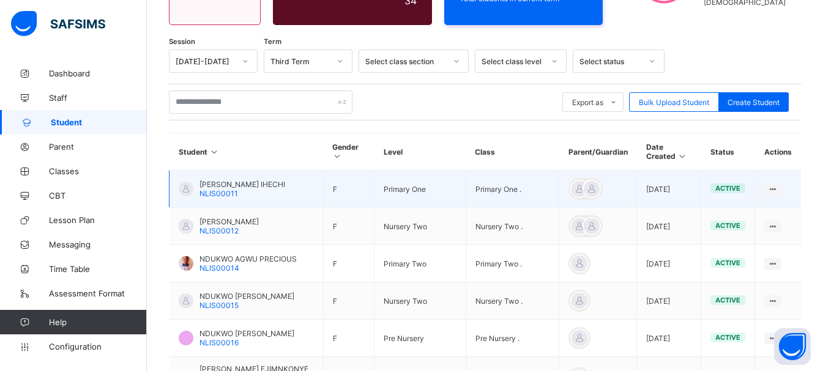
click at [206, 189] on span "NLIS00011" at bounding box center [219, 193] width 39 height 9
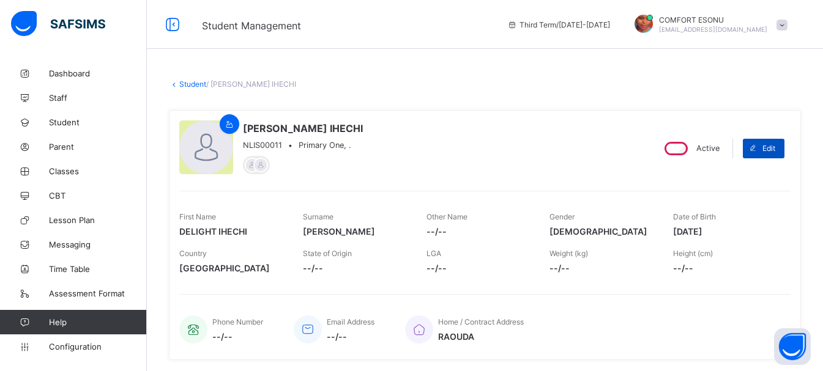
click at [775, 155] on div "Edit" at bounding box center [764, 149] width 42 height 20
select select "**"
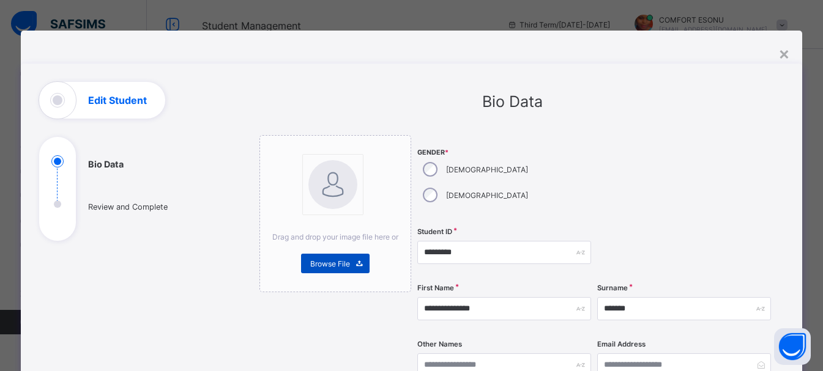
click at [355, 261] on icon at bounding box center [359, 264] width 9 height 8
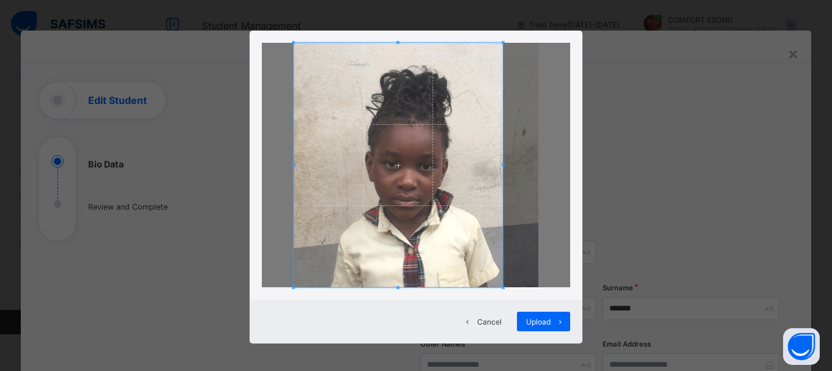
click at [502, 51] on span at bounding box center [503, 165] width 3 height 245
click at [490, 48] on span at bounding box center [398, 165] width 208 height 245
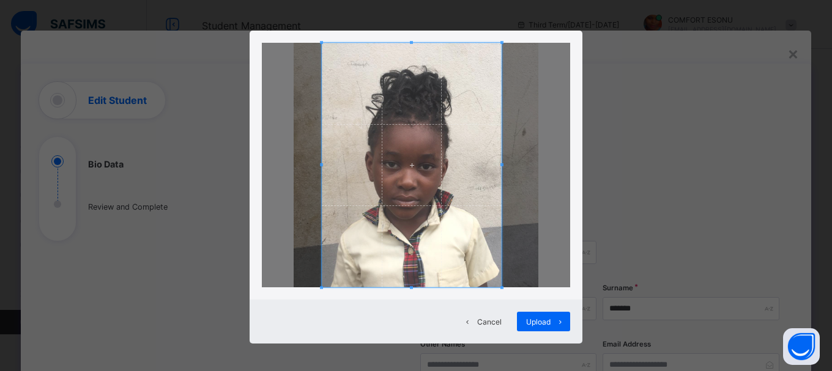
click at [320, 50] on span at bounding box center [321, 165] width 3 height 245
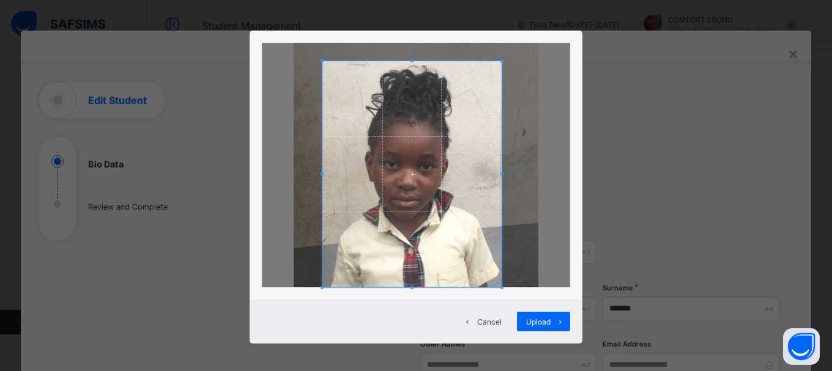
click at [414, 61] on span at bounding box center [412, 60] width 179 height 3
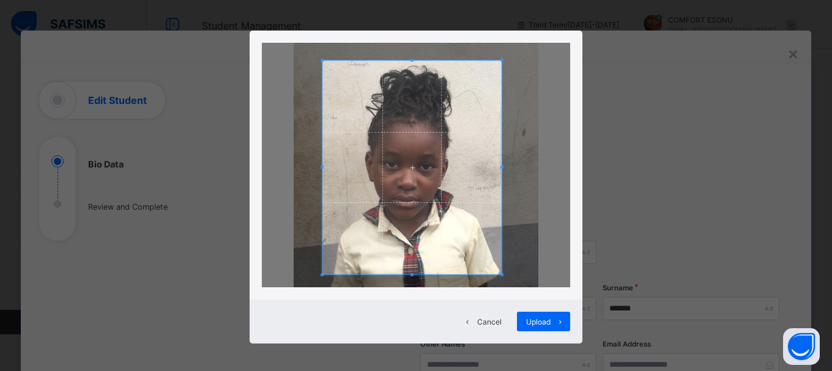
click at [411, 274] on span at bounding box center [412, 275] width 3 height 3
click at [519, 330] on div "Upload" at bounding box center [543, 322] width 53 height 20
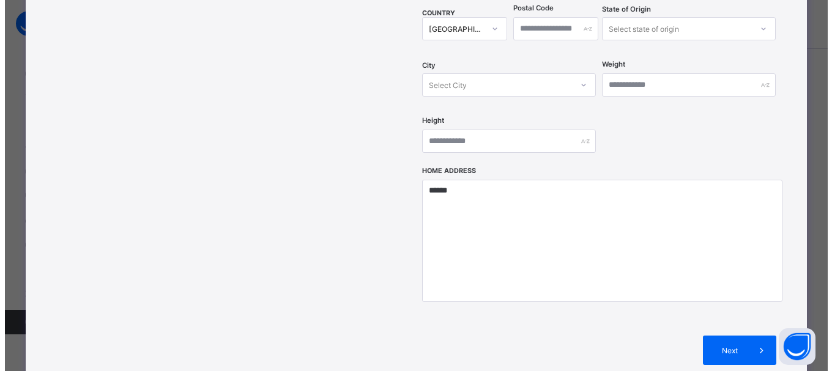
scroll to position [455, 0]
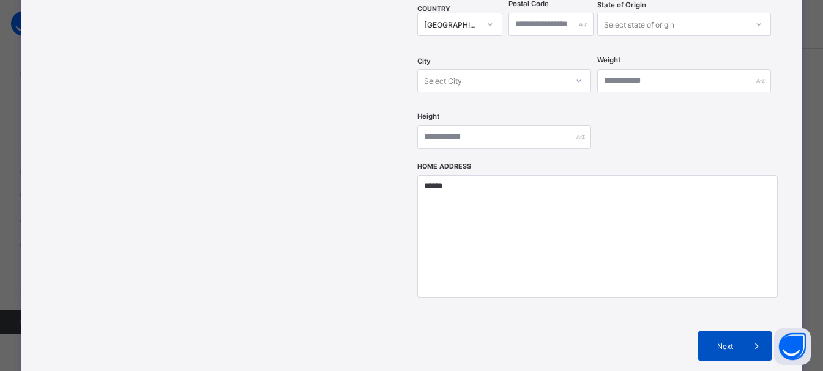
click at [726, 332] on div "Next" at bounding box center [734, 346] width 73 height 29
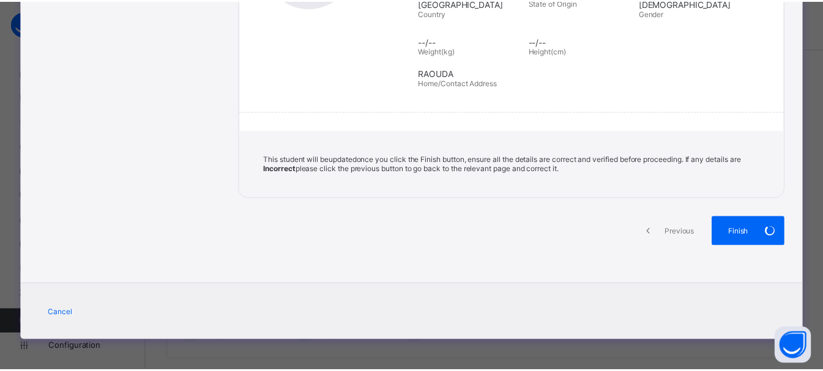
scroll to position [261, 0]
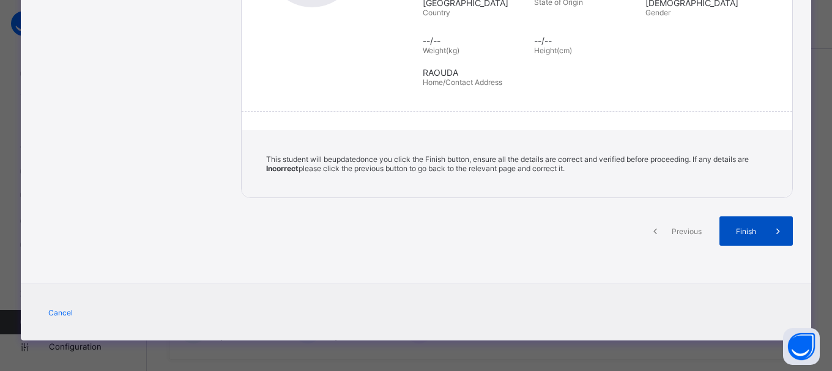
click at [764, 243] on span at bounding box center [778, 231] width 29 height 29
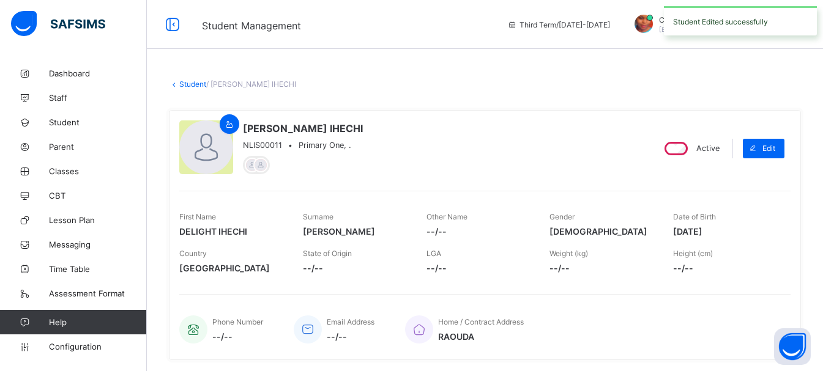
drag, startPoint x: 763, startPoint y: 239, endPoint x: 618, endPoint y: 37, distance: 249.0
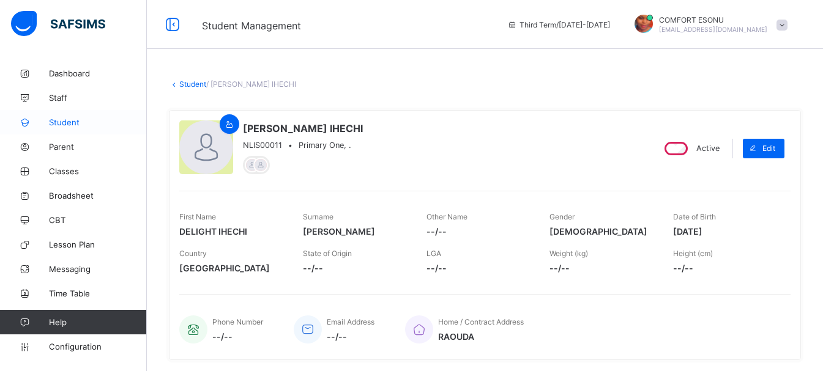
click at [91, 129] on link "Student" at bounding box center [73, 122] width 147 height 24
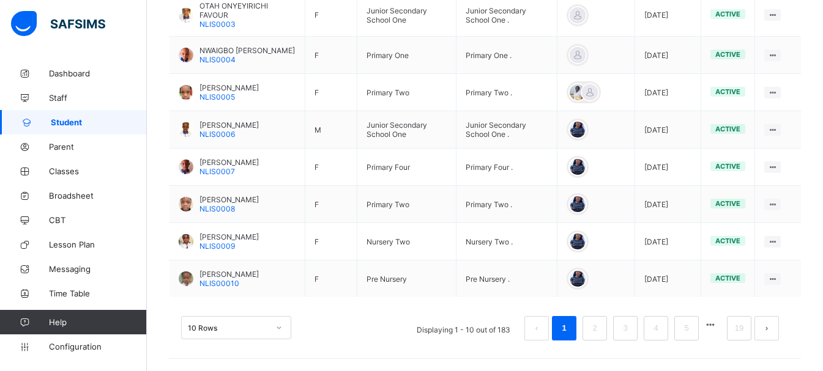
scroll to position [444, 0]
click at [600, 326] on link "2" at bounding box center [595, 329] width 12 height 16
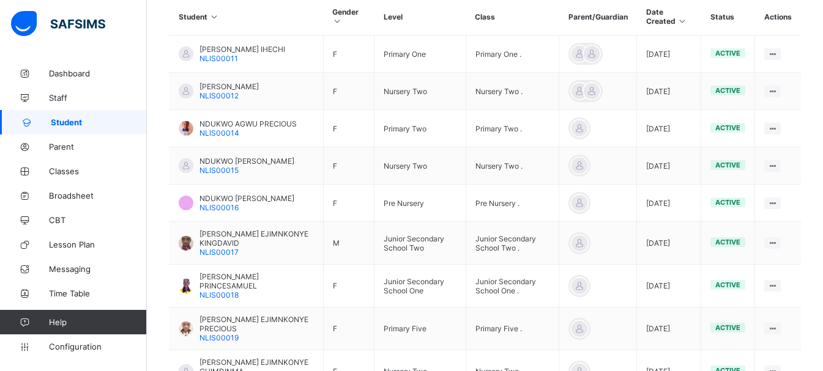
scroll to position [282, 0]
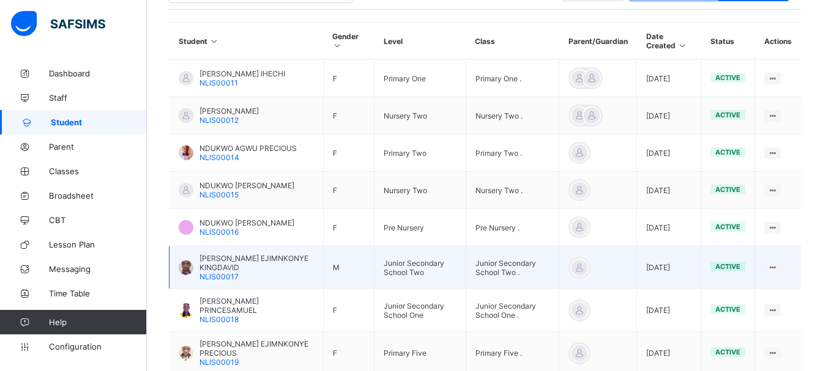
click at [685, 289] on td "[DATE]" at bounding box center [669, 268] width 64 height 43
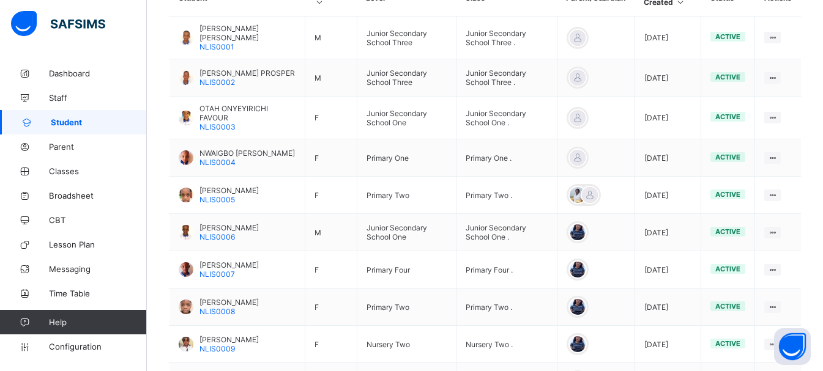
scroll to position [444, 0]
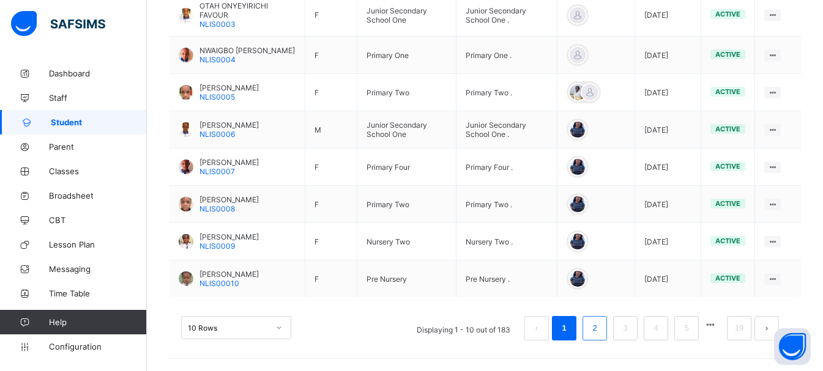
click at [600, 326] on link "2" at bounding box center [595, 329] width 12 height 16
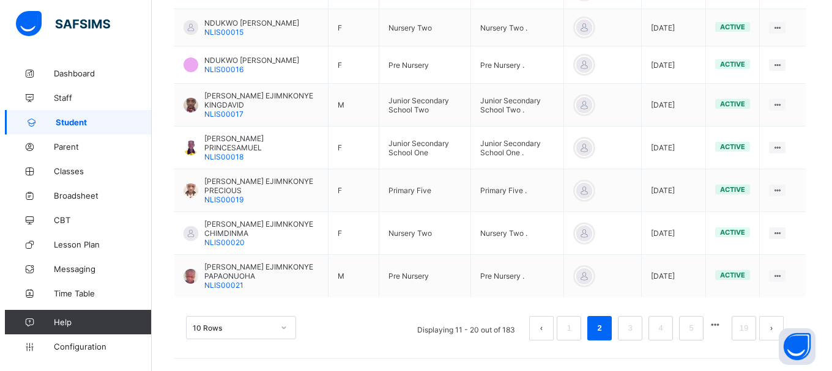
scroll to position [119, 0]
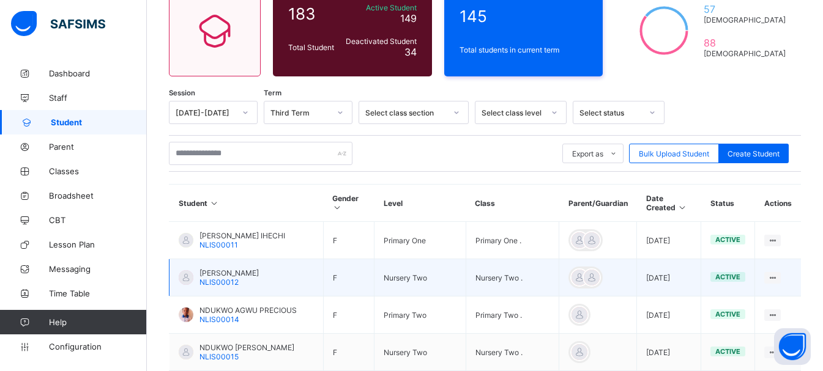
click at [214, 267] on td "ANTHONY GRACE CHIZARAM NLIS00012" at bounding box center [247, 277] width 154 height 37
click at [214, 274] on span "[PERSON_NAME]" at bounding box center [229, 273] width 59 height 9
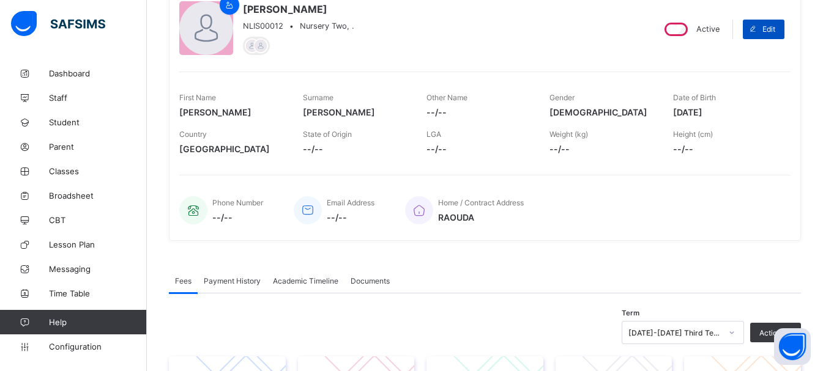
click at [779, 36] on div "Edit" at bounding box center [764, 30] width 42 height 20
select select "**"
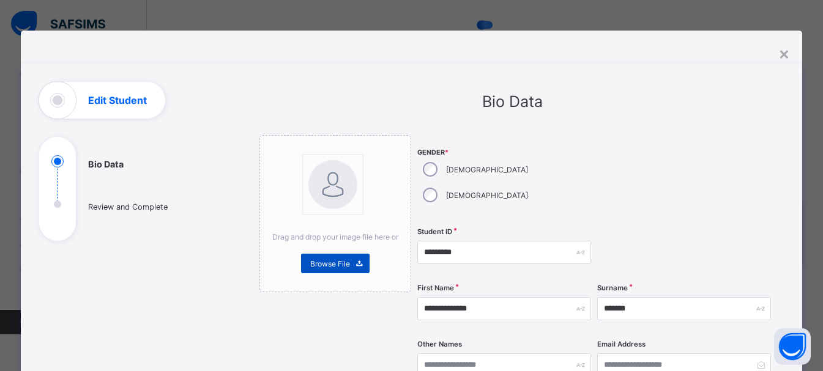
click at [350, 271] on span at bounding box center [360, 264] width 20 height 20
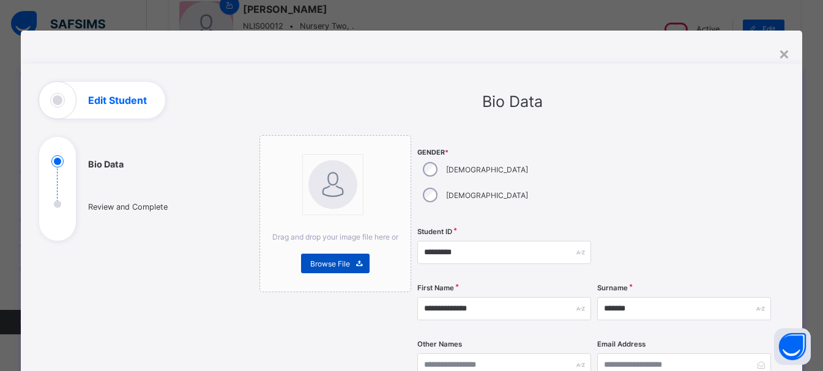
click at [319, 267] on span "Browse File" at bounding box center [330, 263] width 40 height 9
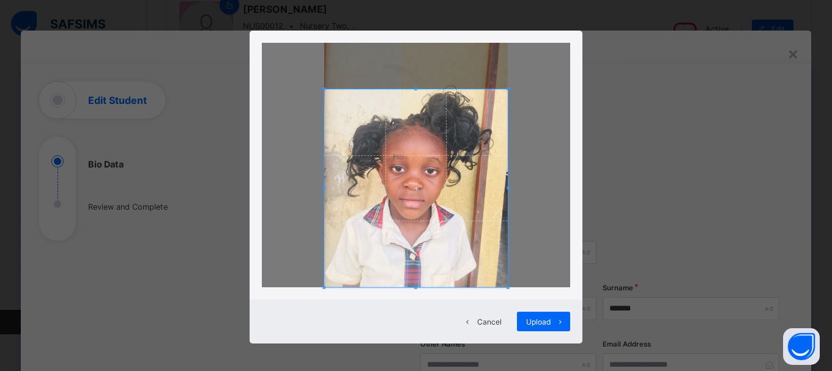
click at [422, 89] on div at bounding box center [416, 188] width 184 height 198
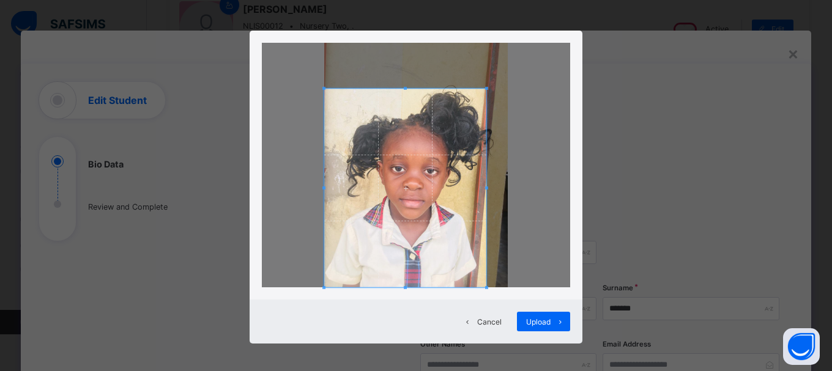
click at [485, 189] on span at bounding box center [486, 188] width 3 height 3
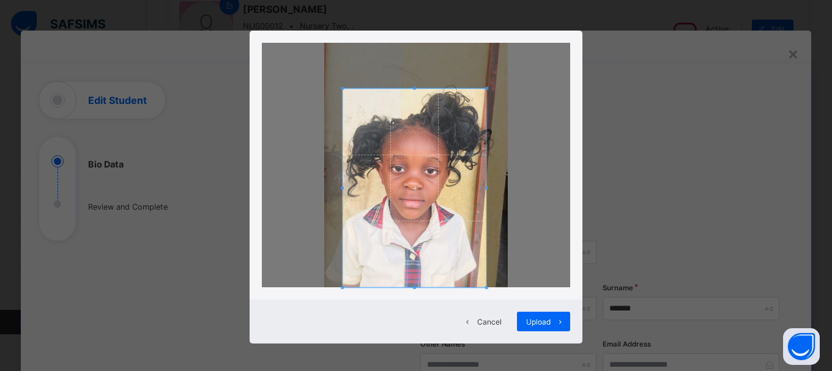
click at [341, 193] on span at bounding box center [342, 188] width 3 height 199
click at [411, 283] on span at bounding box center [415, 187] width 144 height 199
click at [547, 329] on div "Upload" at bounding box center [543, 322] width 53 height 20
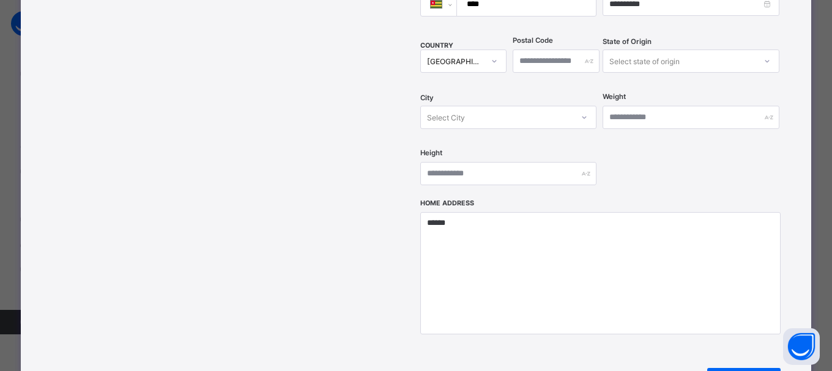
scroll to position [499, 0]
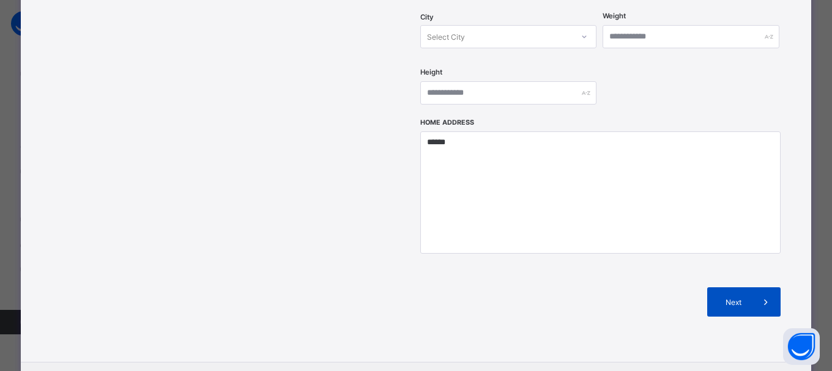
click at [723, 288] on div "Next" at bounding box center [743, 302] width 73 height 29
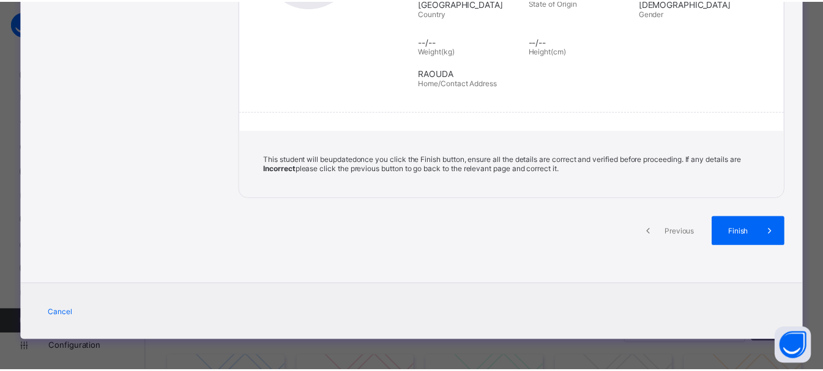
scroll to position [261, 0]
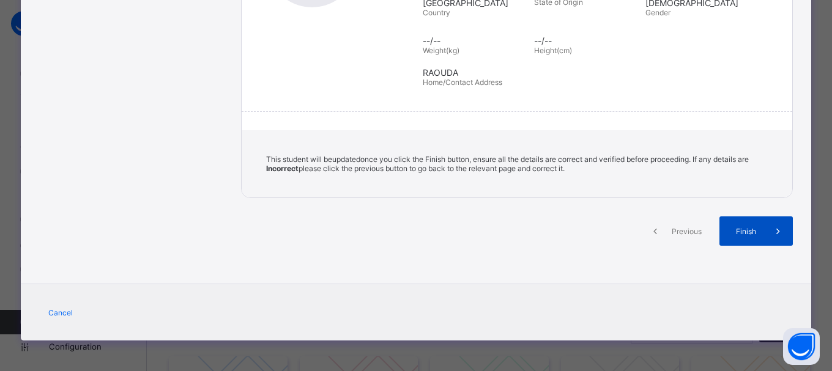
click at [760, 225] on div "Finish" at bounding box center [756, 231] width 73 height 29
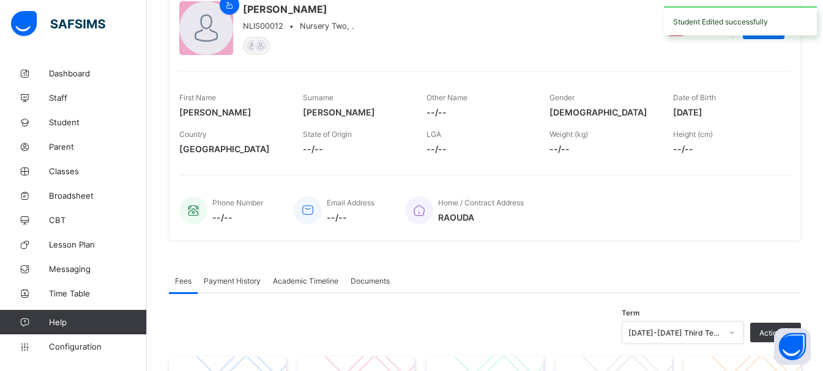
click at [687, 289] on div "Fees Payment History Academic Timeline Documents" at bounding box center [485, 281] width 632 height 25
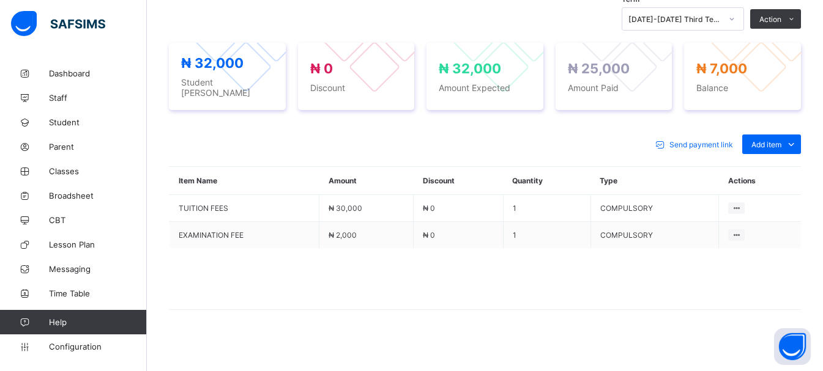
scroll to position [108, 0]
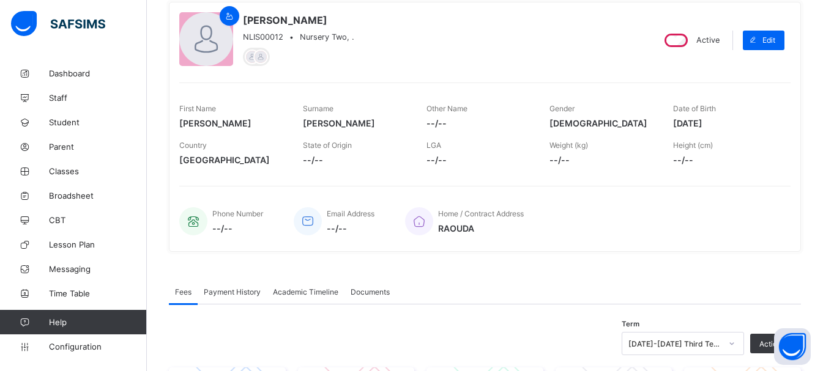
click at [338, 300] on div "Academic Timeline" at bounding box center [306, 292] width 78 height 24
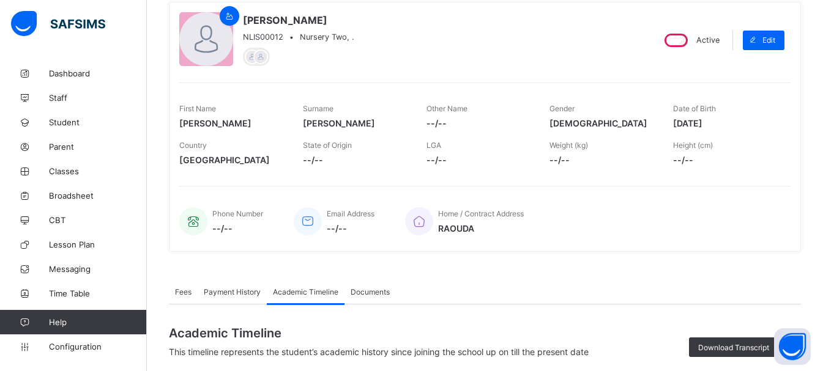
scroll to position [381, 0]
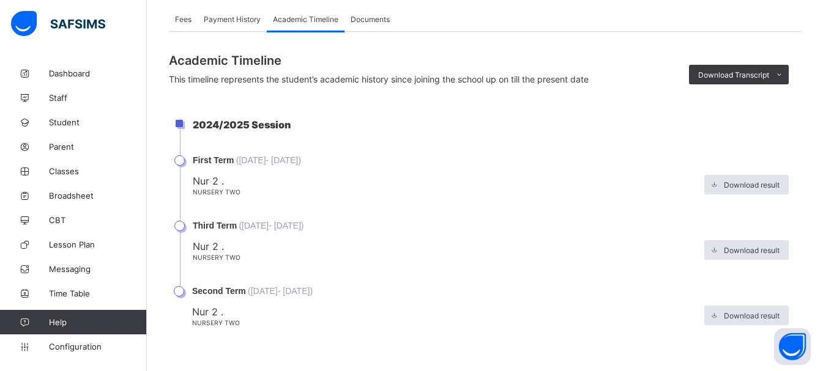
click at [226, 20] on span "Payment History" at bounding box center [232, 19] width 57 height 9
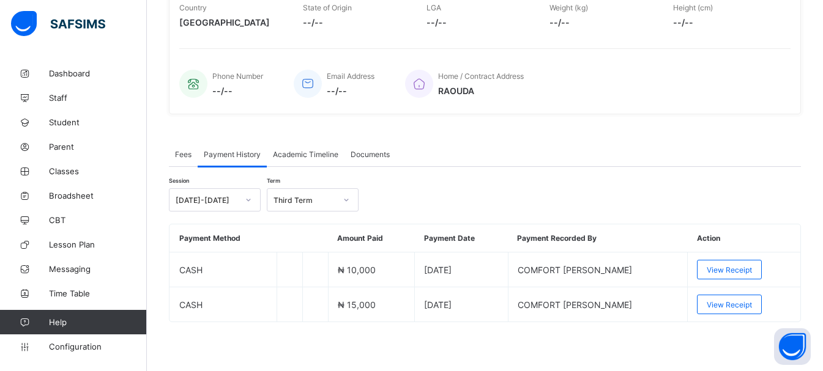
click at [308, 166] on div "Academic Timeline" at bounding box center [306, 154] width 78 height 24
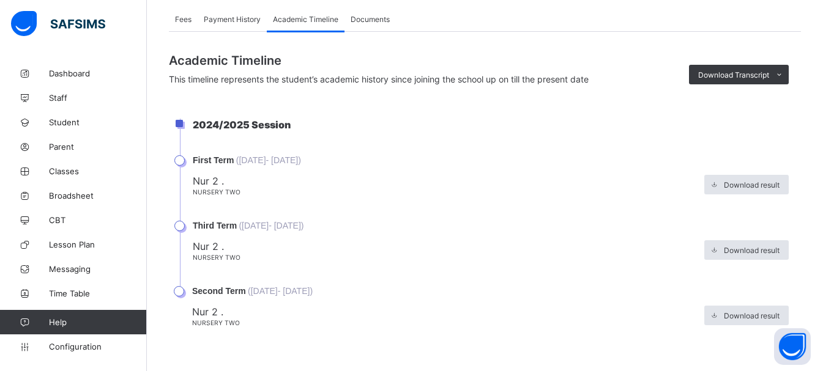
click at [187, 29] on div "Fees" at bounding box center [183, 19] width 29 height 24
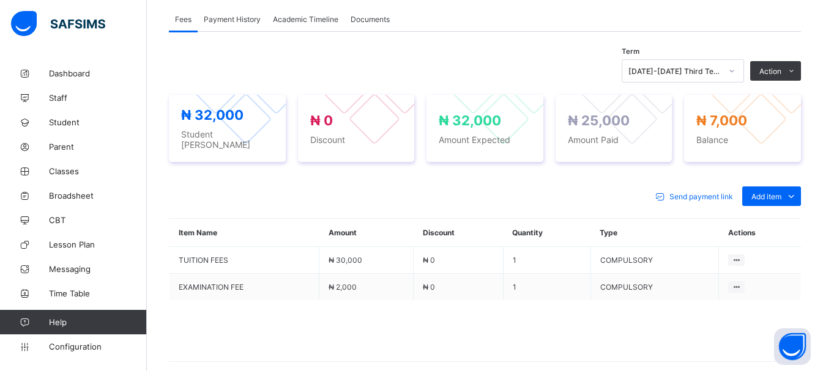
scroll to position [56, 0]
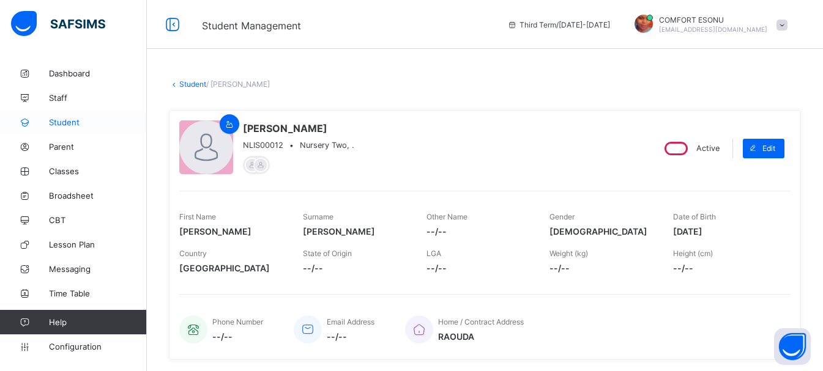
click at [53, 124] on span "Student" at bounding box center [98, 123] width 98 height 10
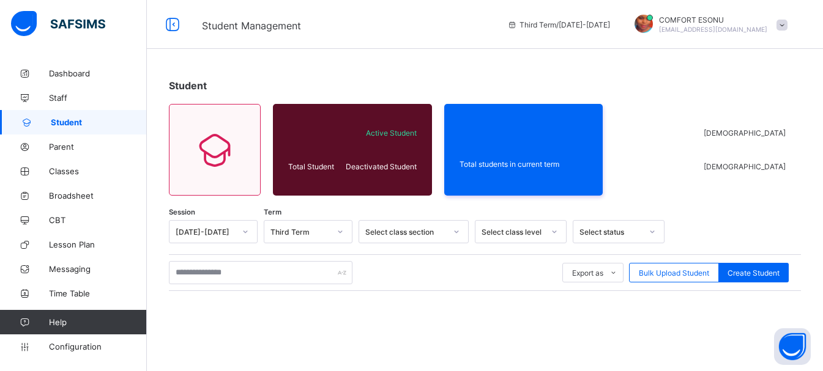
scroll to position [171, 0]
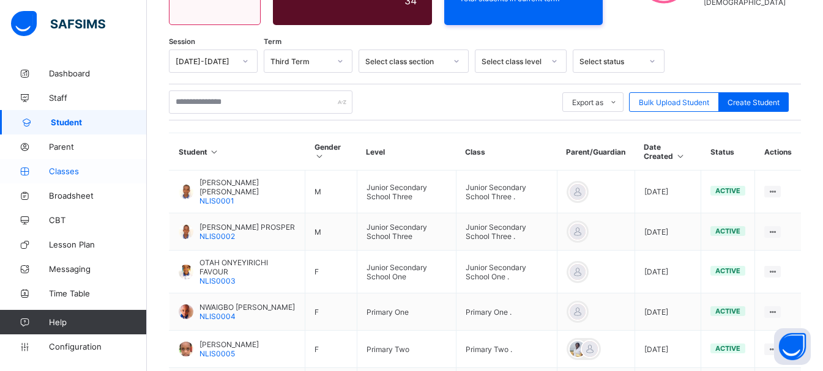
click at [57, 179] on link "Classes" at bounding box center [73, 171] width 147 height 24
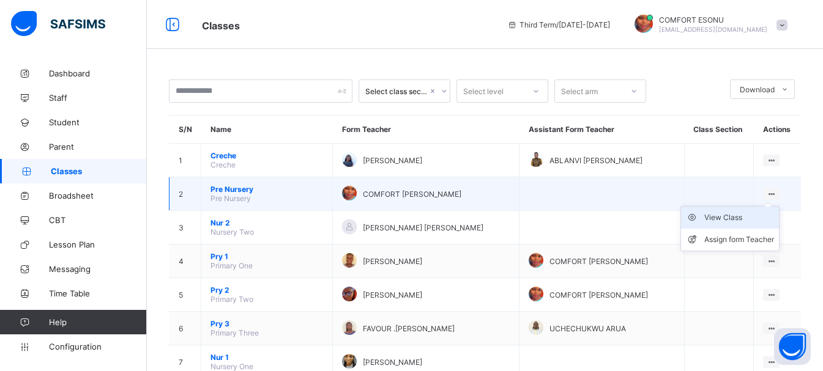
click at [726, 220] on div "View Class" at bounding box center [739, 218] width 70 height 12
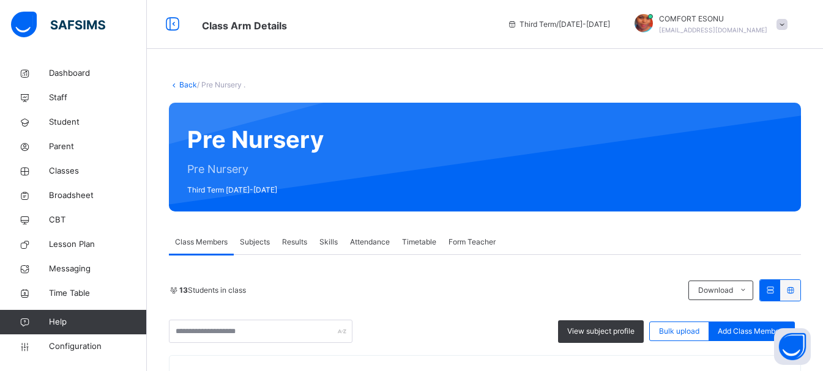
click at [470, 248] on div "Form Teacher" at bounding box center [471, 242] width 59 height 24
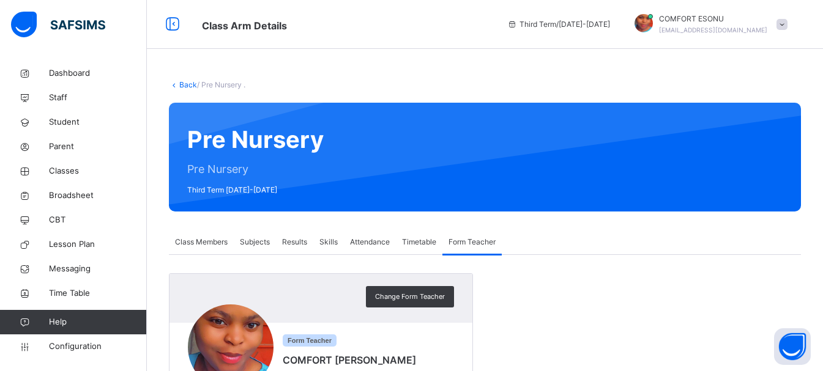
scroll to position [105, 0]
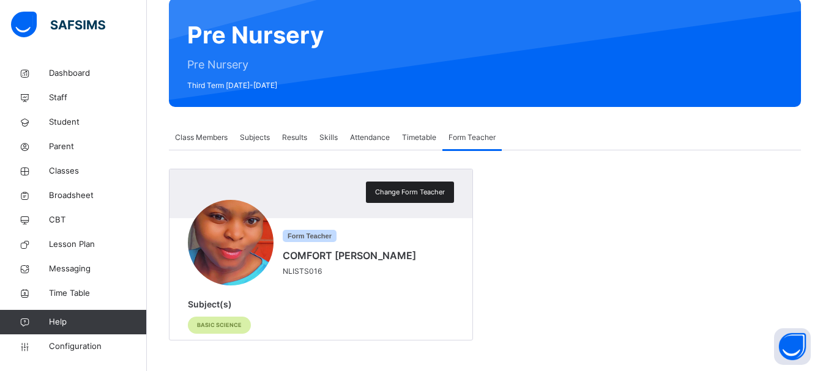
click at [422, 196] on span "Change Form Teacher" at bounding box center [410, 192] width 70 height 10
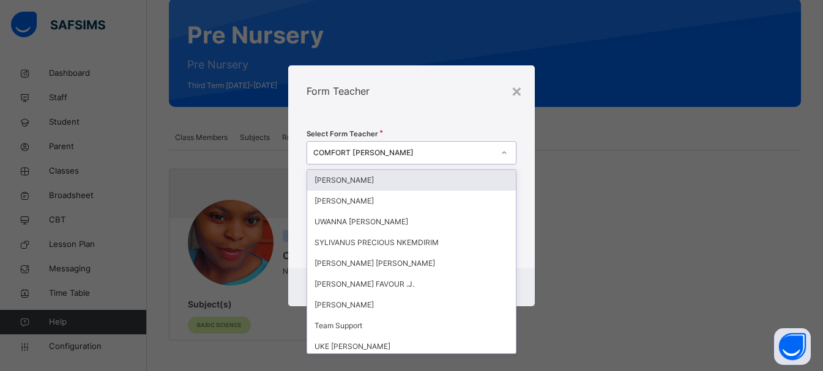
click at [504, 152] on icon at bounding box center [504, 153] width 7 height 12
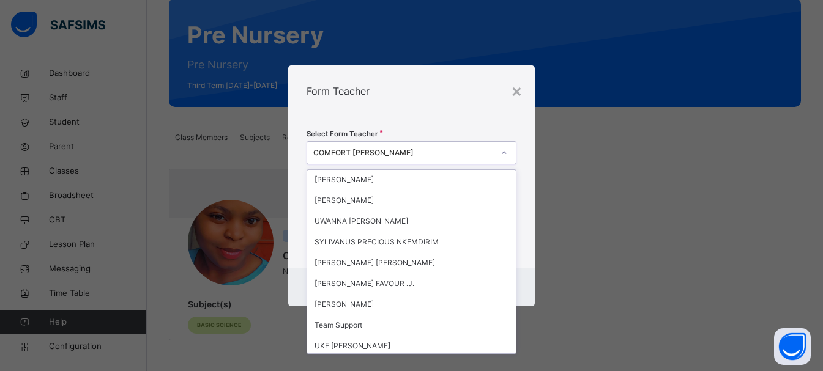
scroll to position [0, 0]
click at [431, 239] on div "SYLIVANUS PRECIOUS NKEMDIRIM" at bounding box center [411, 243] width 209 height 21
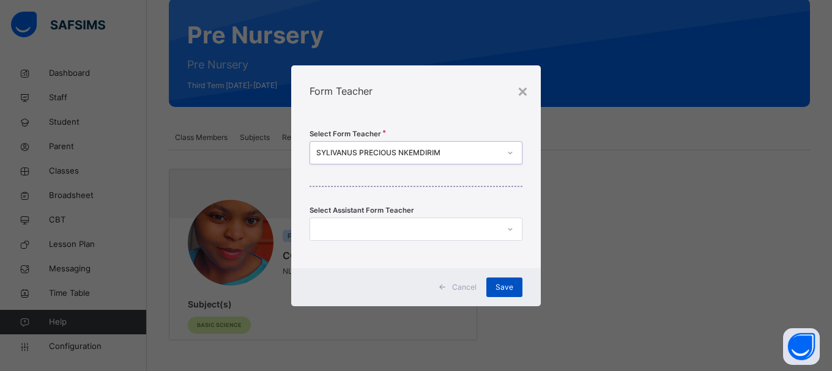
click at [499, 283] on span "Save" at bounding box center [505, 287] width 18 height 11
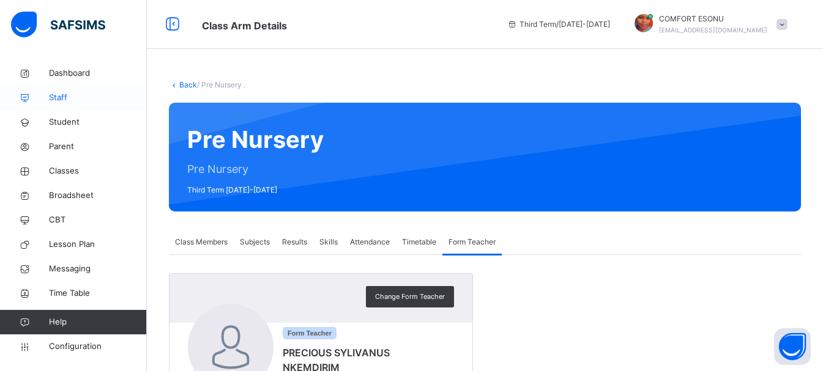
click at [44, 104] on link "Staff" at bounding box center [73, 98] width 147 height 24
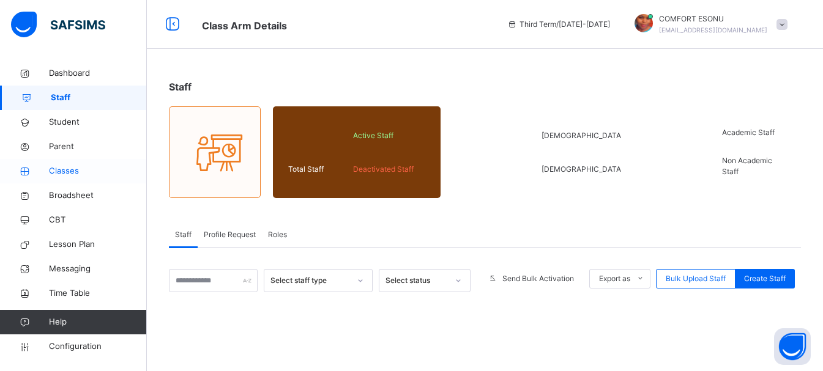
click at [78, 166] on span "Classes" at bounding box center [98, 171] width 98 height 12
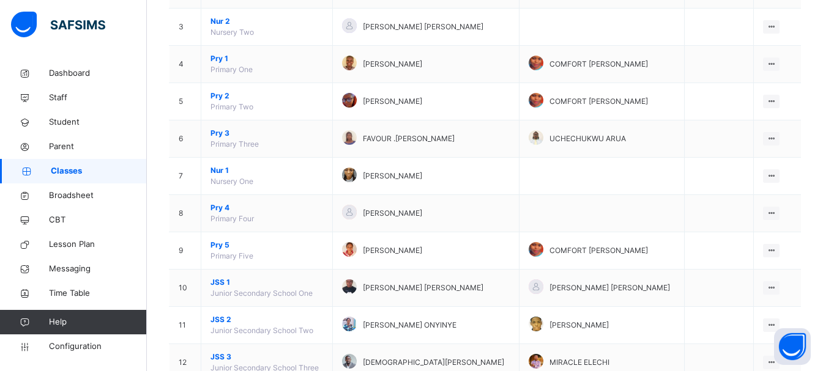
scroll to position [261, 0]
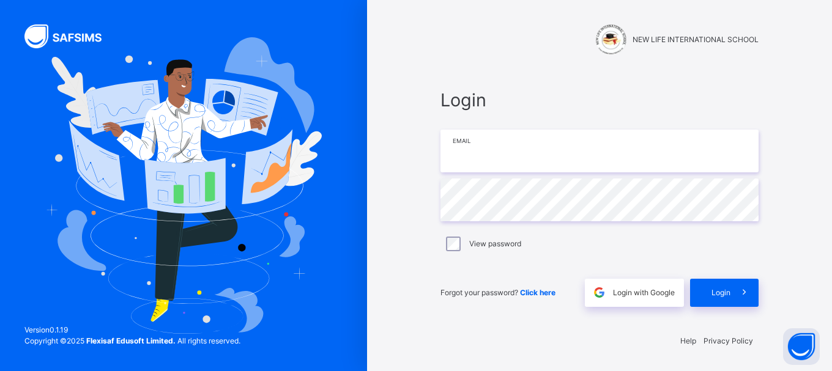
click at [622, 151] on input "email" at bounding box center [600, 151] width 318 height 43
type input "**********"
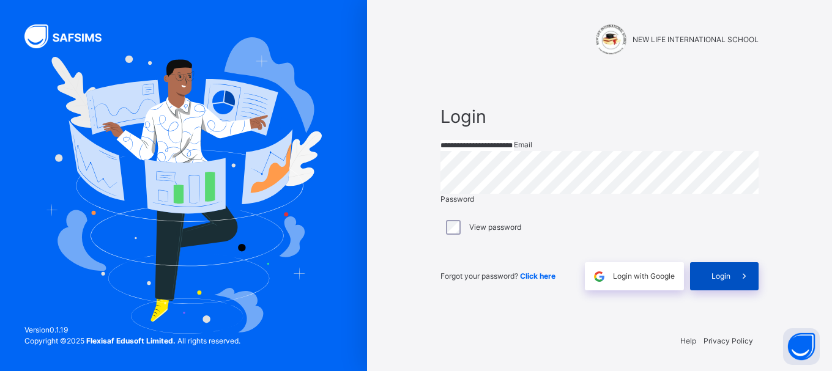
click at [703, 291] on div "Login" at bounding box center [724, 277] width 69 height 28
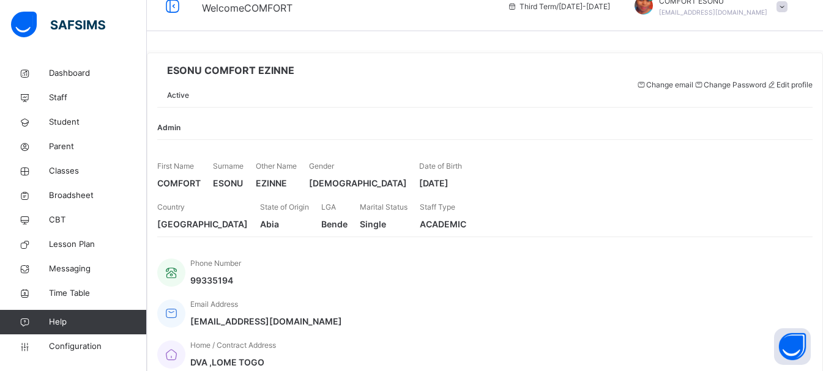
scroll to position [24, 0]
